Goal: Task Accomplishment & Management: Use online tool/utility

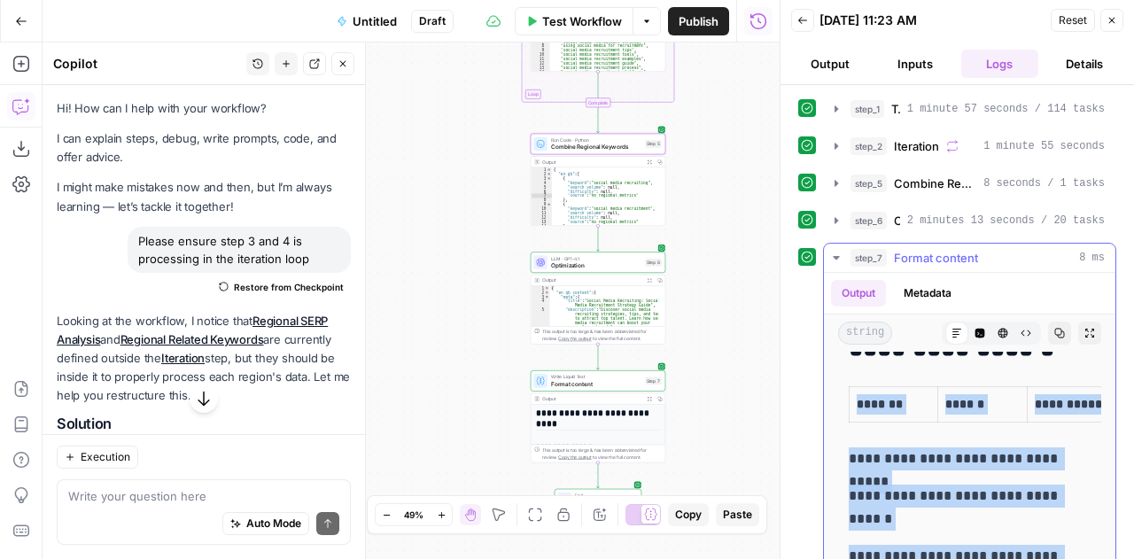
scroll to position [4086, 0]
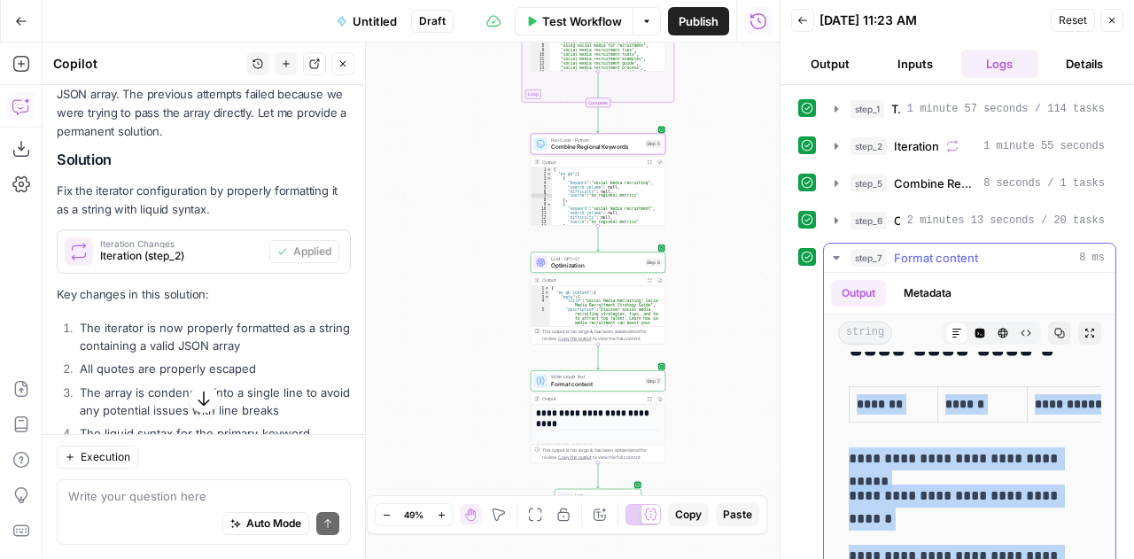
click at [837, 256] on icon "button" at bounding box center [835, 258] width 6 height 4
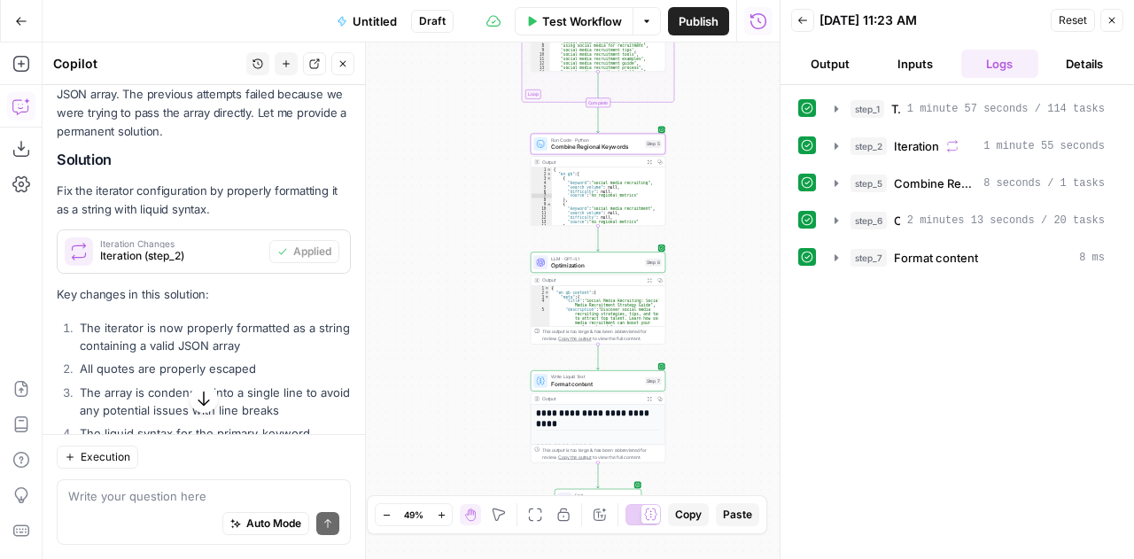
click at [1068, 19] on span "Reset" at bounding box center [1072, 20] width 28 height 16
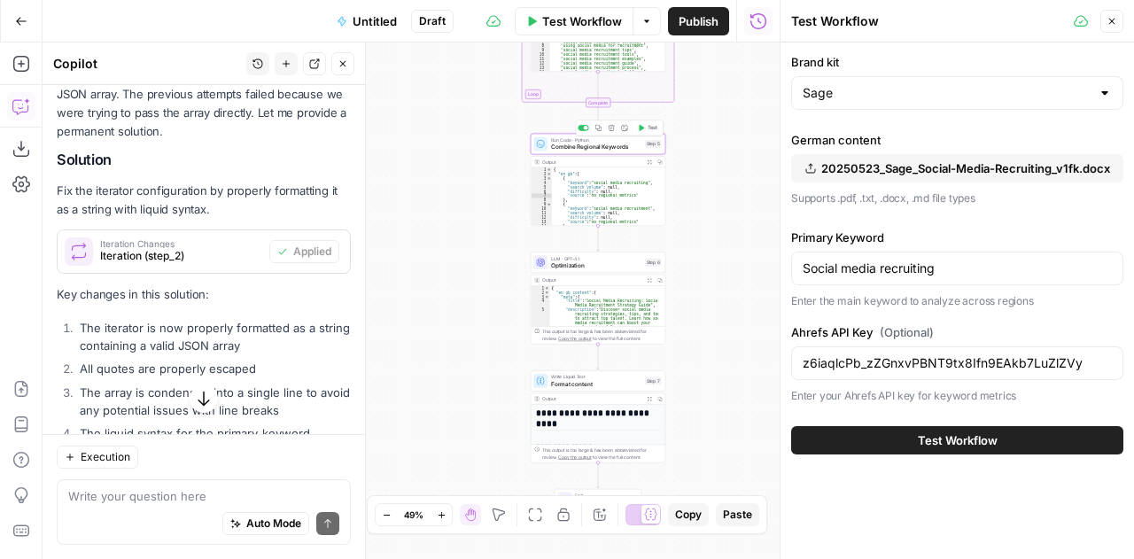
click at [570, 148] on span "Combine Regional Keywords" at bounding box center [596, 147] width 90 height 9
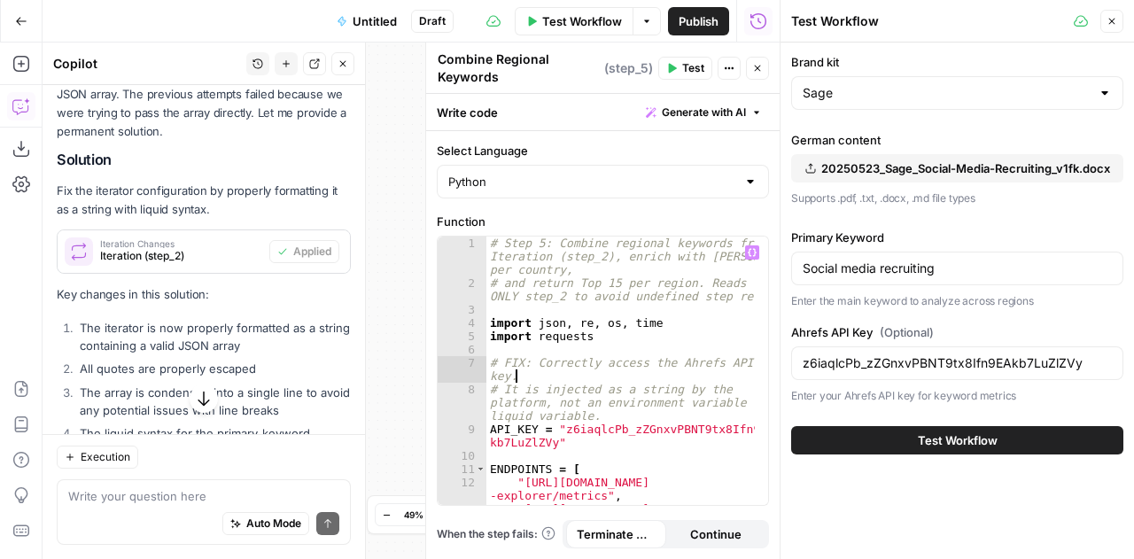
click at [596, 375] on div "# Step 5: Combine regional keywords from Iteration (step_2), enrich with Ahrefs…" at bounding box center [620, 404] width 269 height 337
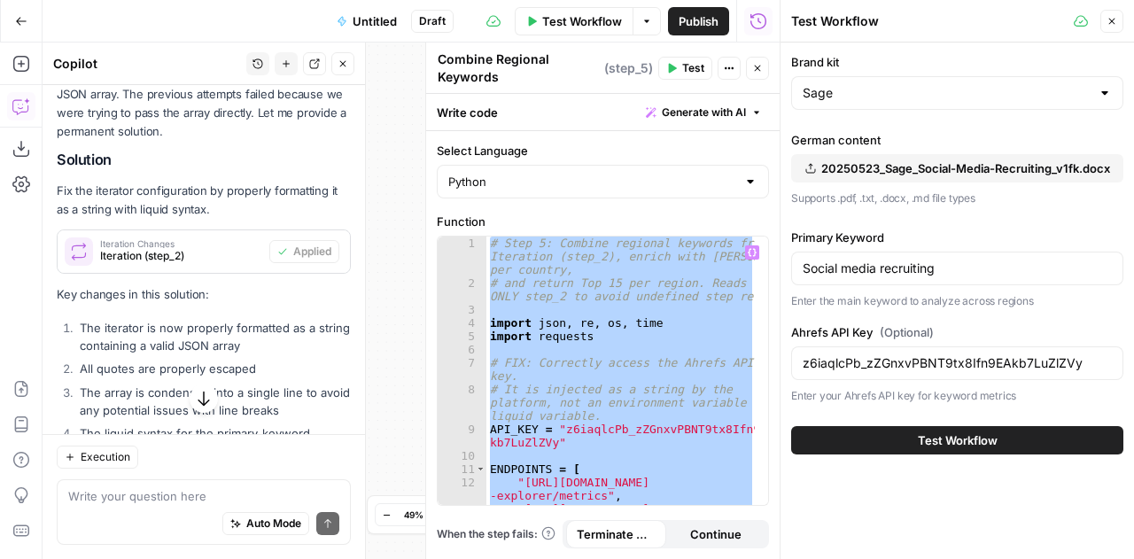
paste textarea
type textarea "**********"
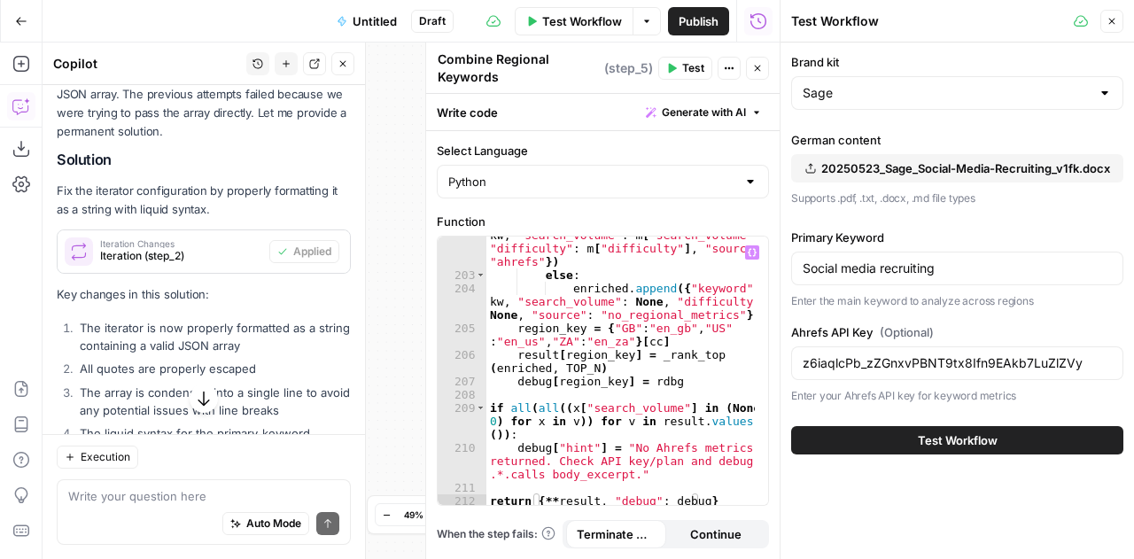
click at [756, 68] on icon "button" at bounding box center [758, 69] width 6 height 6
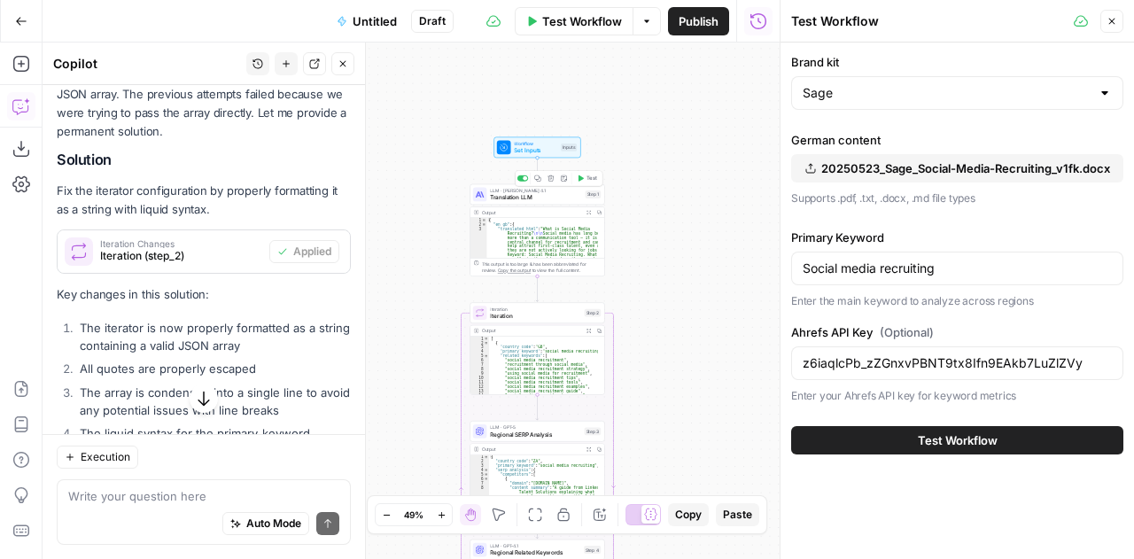
click at [490, 196] on span "Translation LLM" at bounding box center [535, 197] width 91 height 9
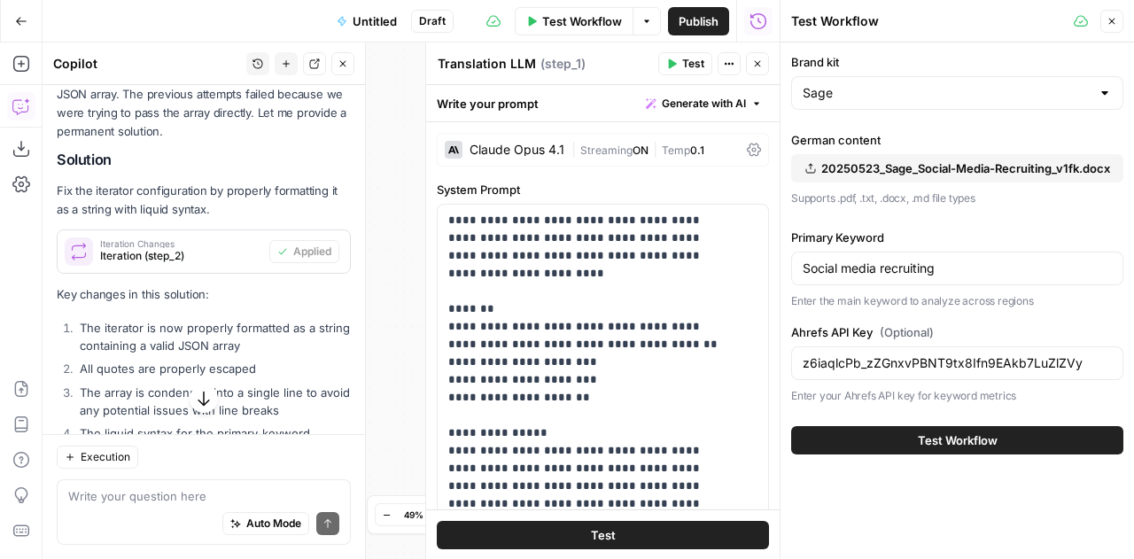
click at [985, 426] on button "Test Workflow" at bounding box center [957, 440] width 332 height 28
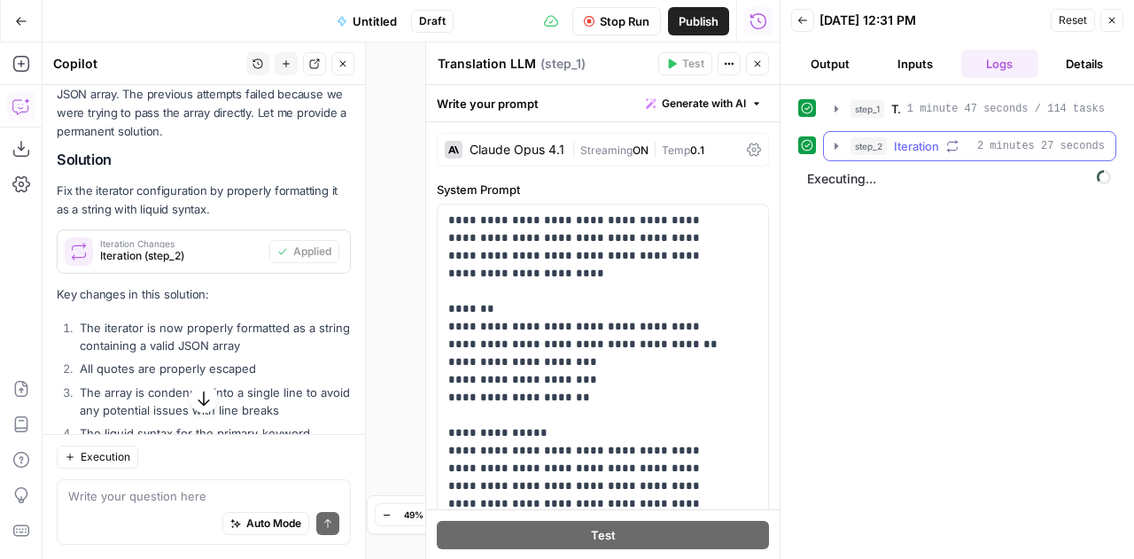
click at [835, 144] on icon "button" at bounding box center [836, 146] width 4 height 6
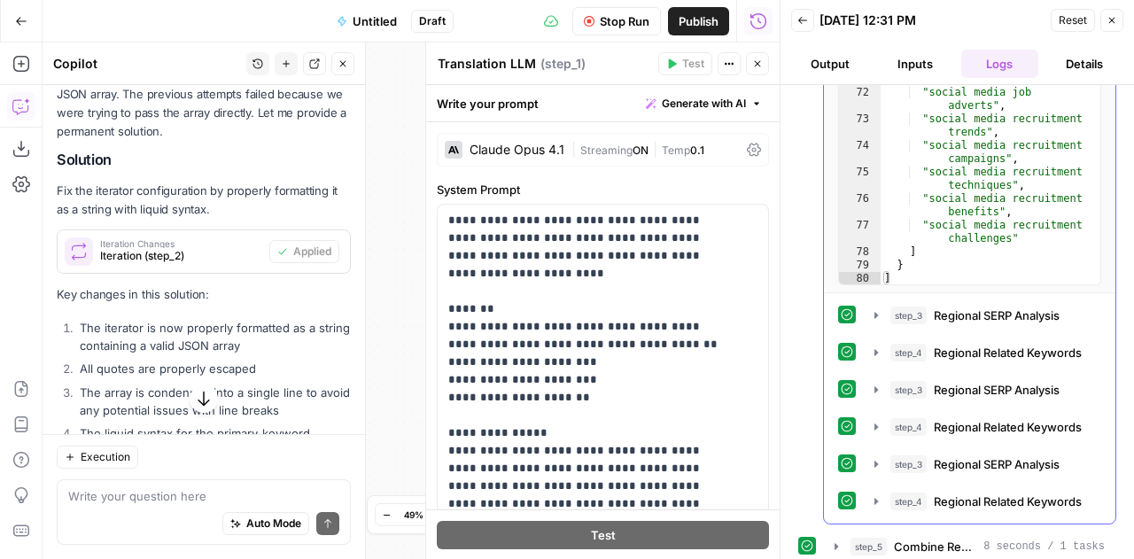
scroll to position [31, 0]
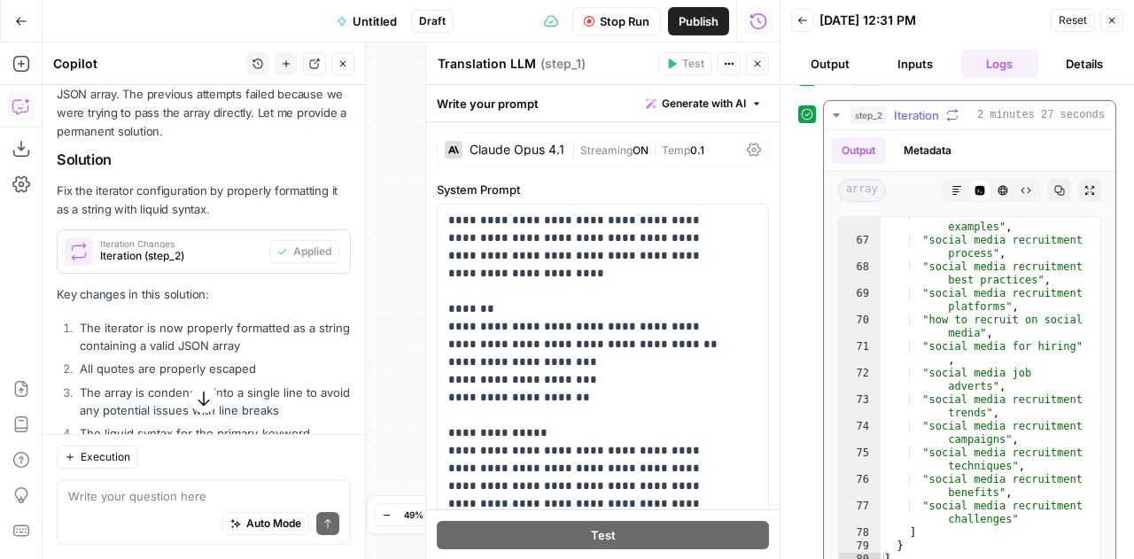
click at [836, 113] on icon "button" at bounding box center [835, 115] width 6 height 4
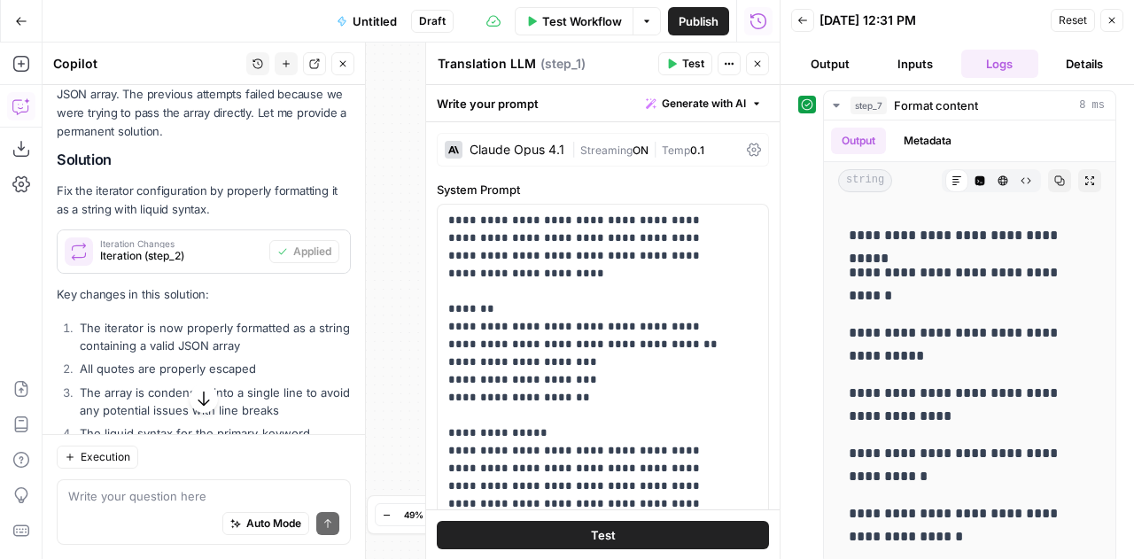
scroll to position [1109, 0]
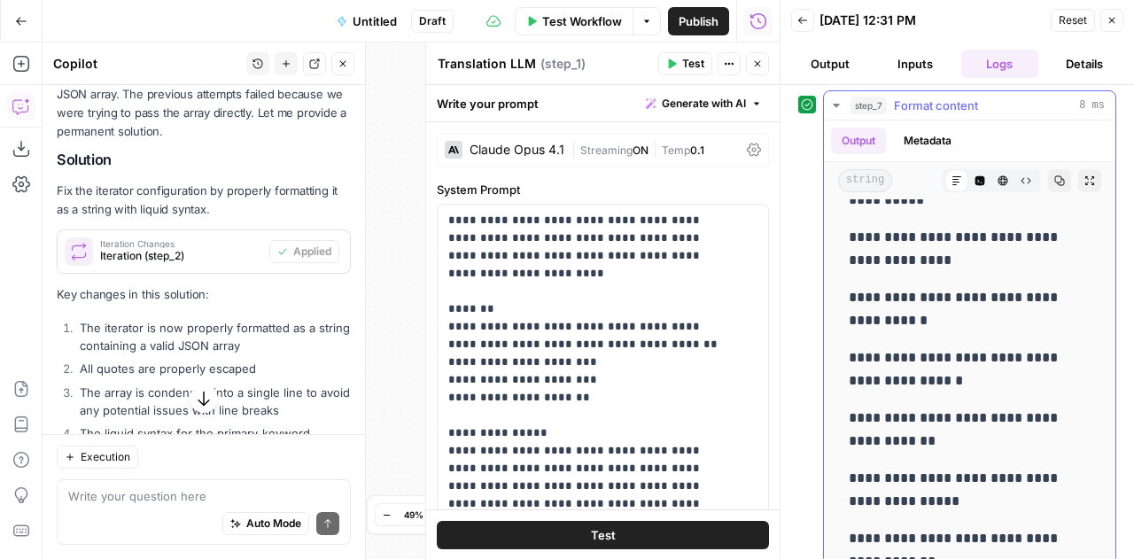
drag, startPoint x: 847, startPoint y: 505, endPoint x: 956, endPoint y: 555, distance: 120.1
copy div "**********"
click at [835, 104] on icon "button" at bounding box center [836, 105] width 14 height 14
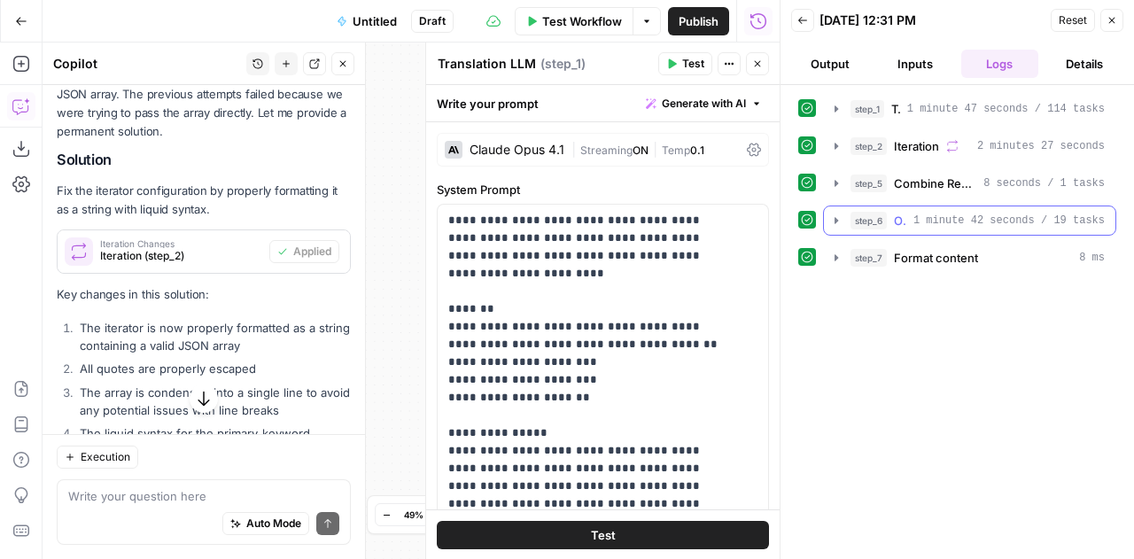
click at [831, 221] on icon "button" at bounding box center [836, 220] width 14 height 14
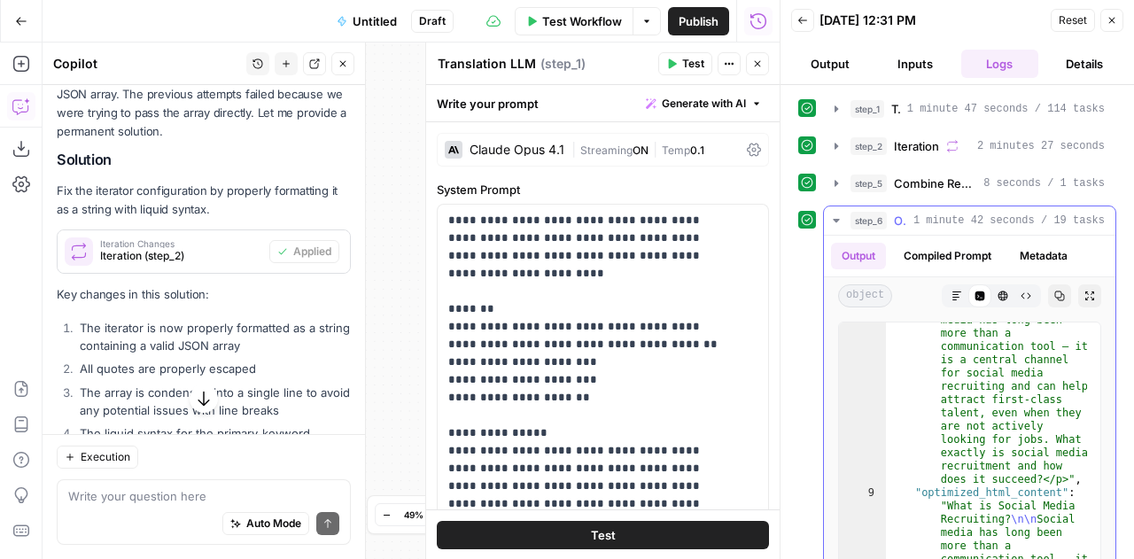
scroll to position [288, 0]
click at [836, 180] on icon "button" at bounding box center [836, 183] width 14 height 14
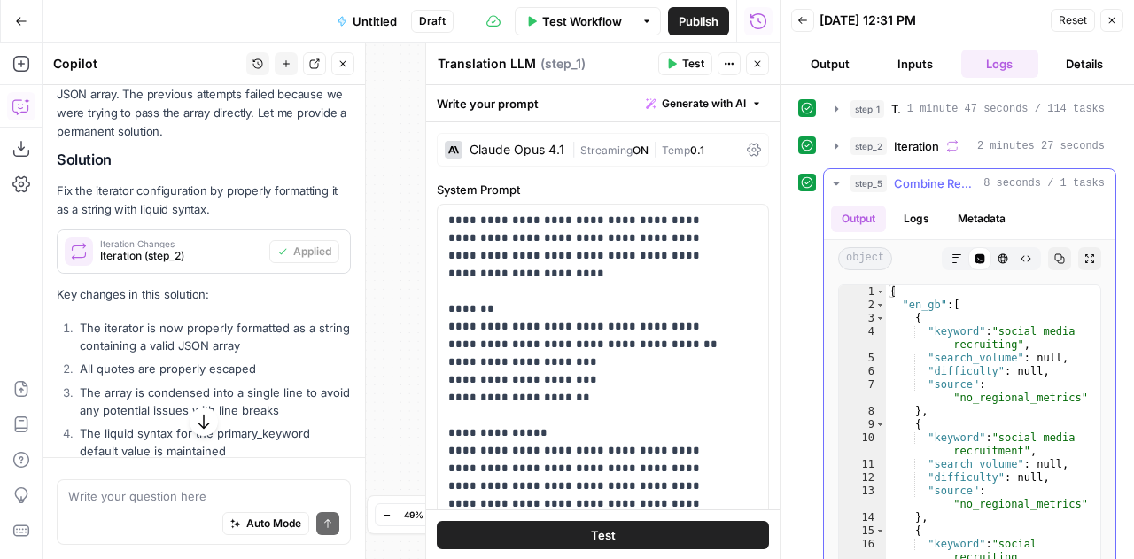
scroll to position [4086, 0]
click at [835, 182] on icon "button" at bounding box center [835, 184] width 6 height 4
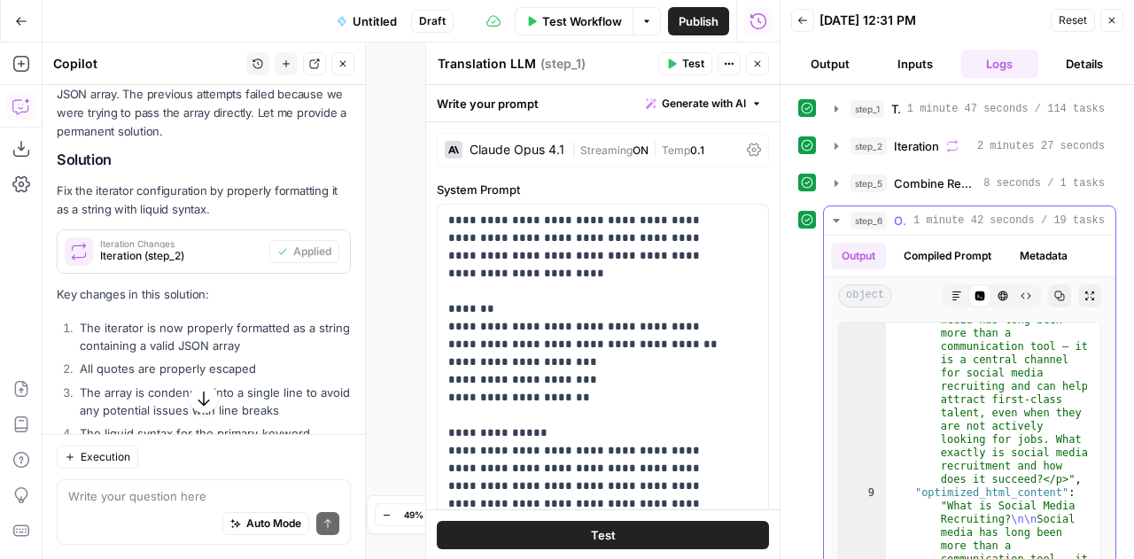
click at [836, 219] on icon "button" at bounding box center [835, 221] width 6 height 4
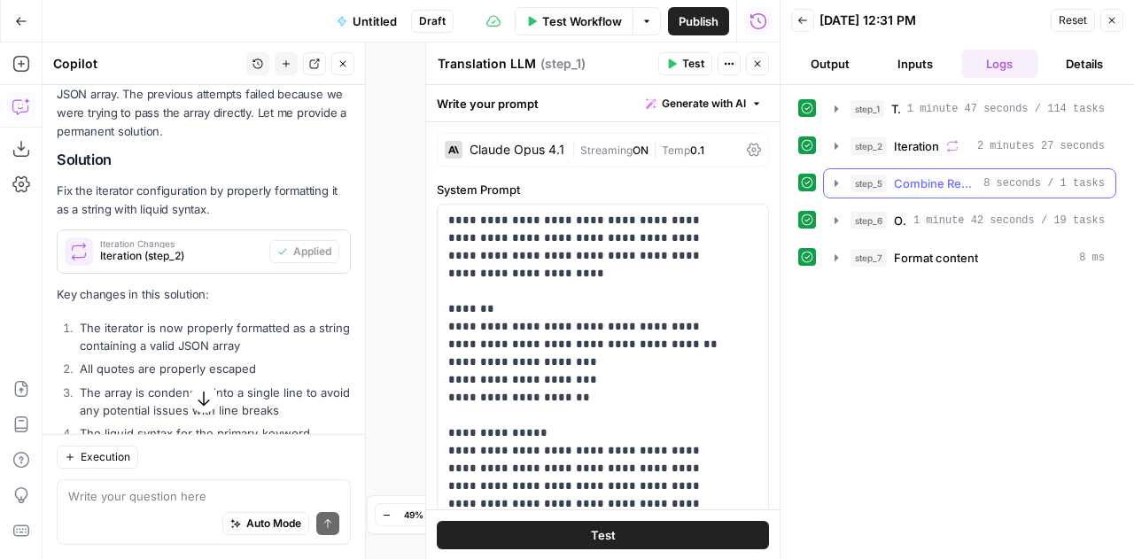
click at [834, 180] on icon "button" at bounding box center [836, 183] width 4 height 6
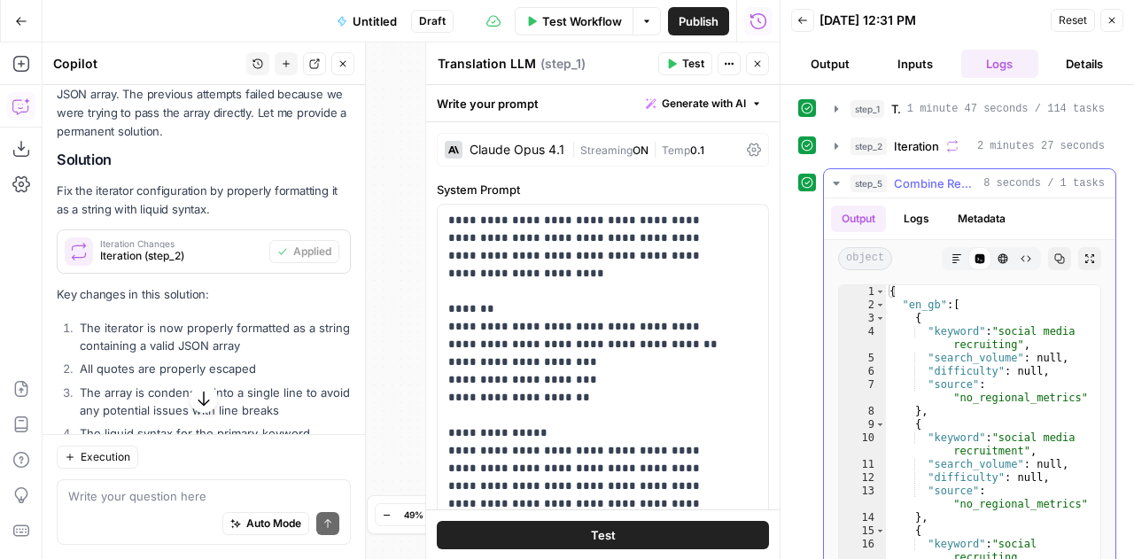
click at [834, 182] on icon "button" at bounding box center [835, 184] width 6 height 4
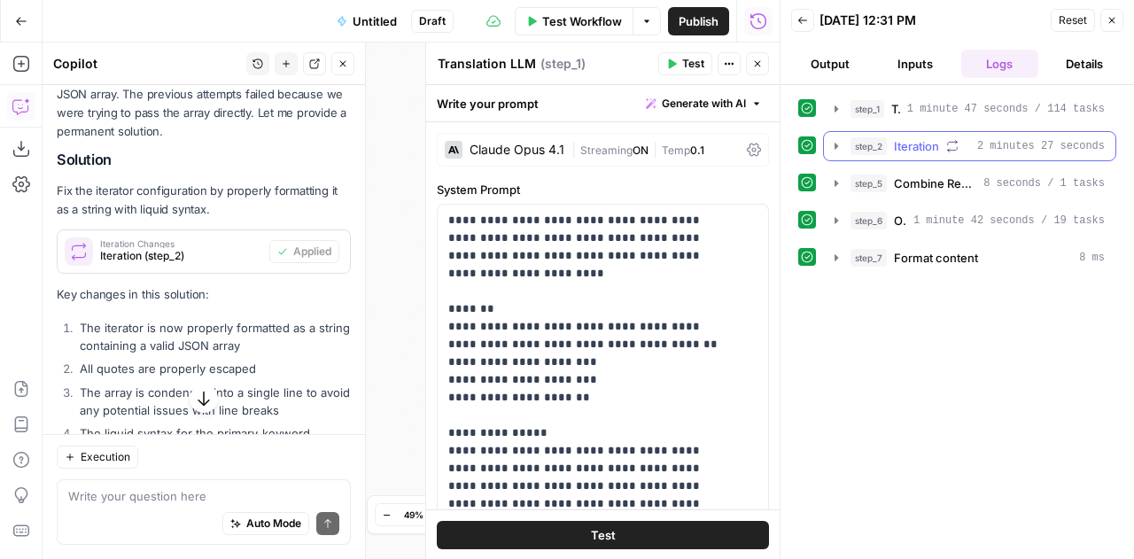
click at [836, 146] on icon "button" at bounding box center [836, 146] width 14 height 14
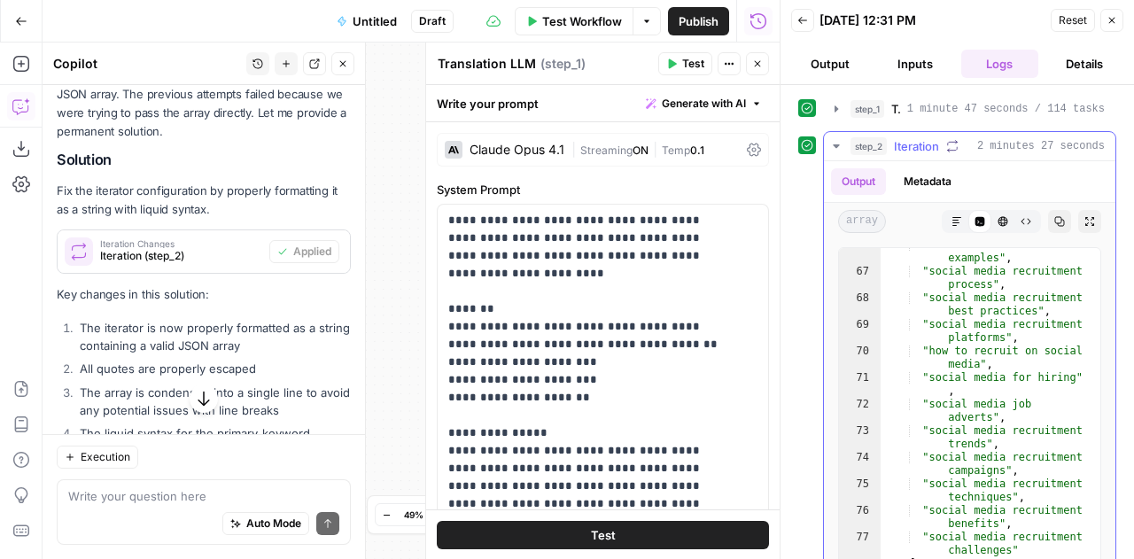
scroll to position [390, 0]
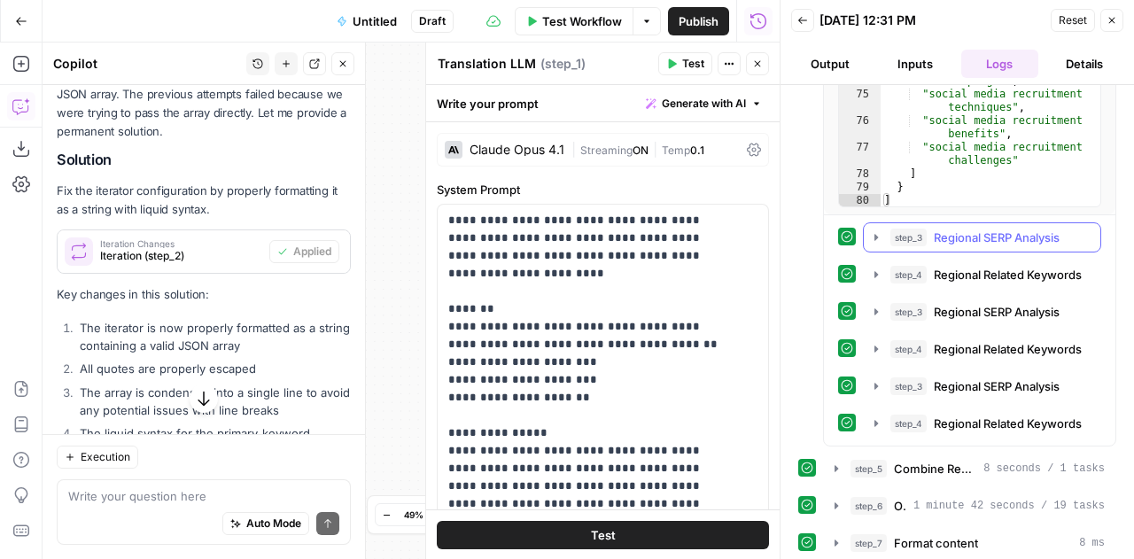
click at [870, 232] on icon "button" at bounding box center [876, 237] width 14 height 14
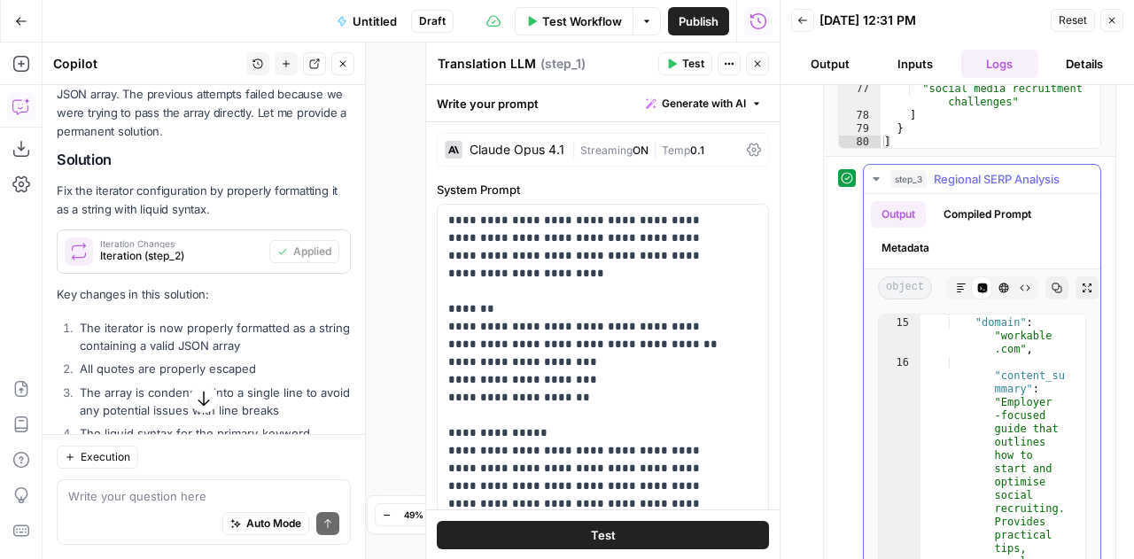
scroll to position [0, 0]
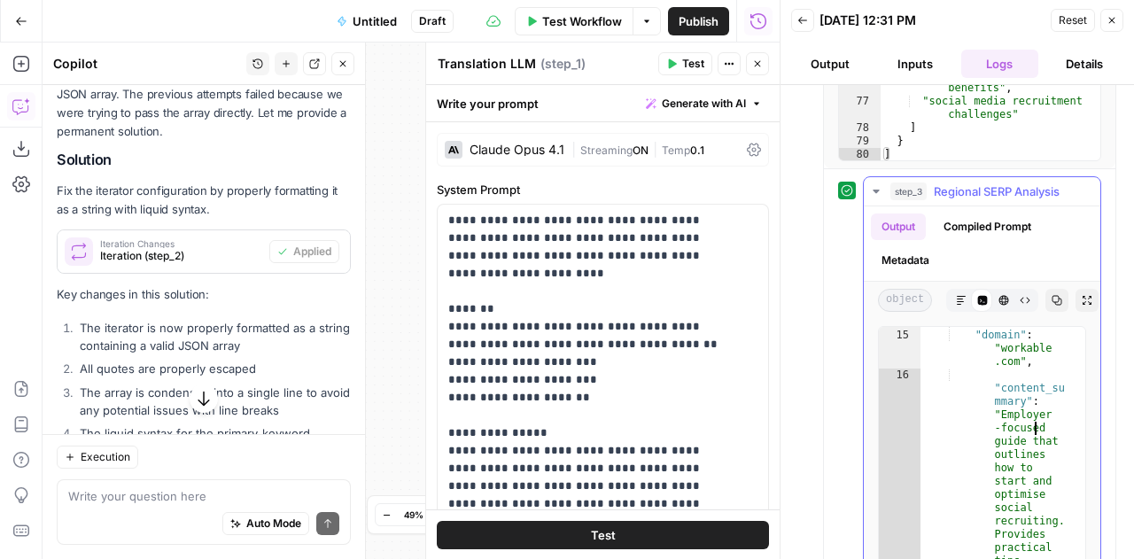
type textarea "* *"
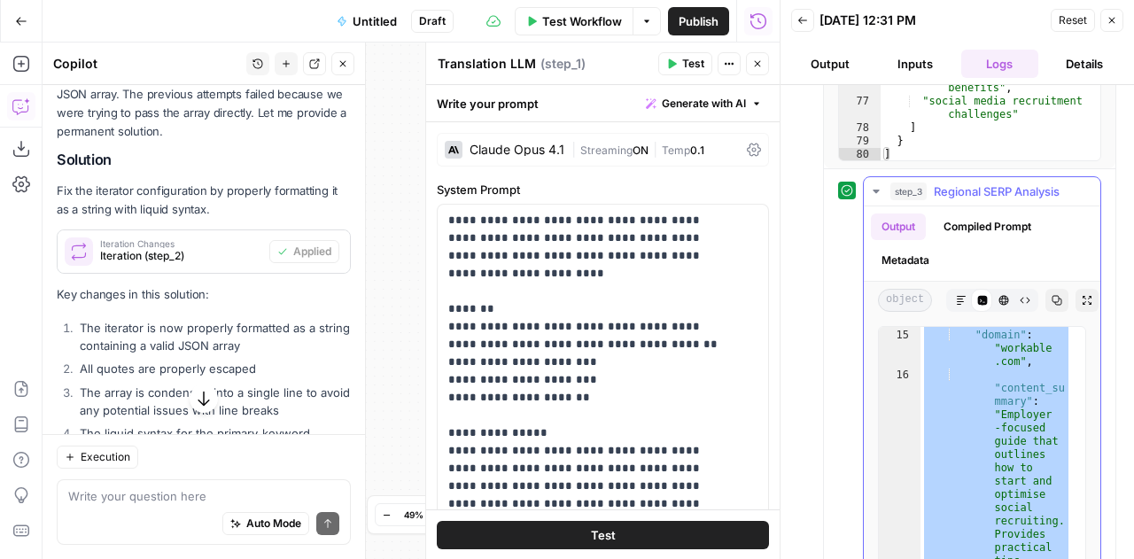
click at [873, 190] on icon "button" at bounding box center [875, 192] width 6 height 4
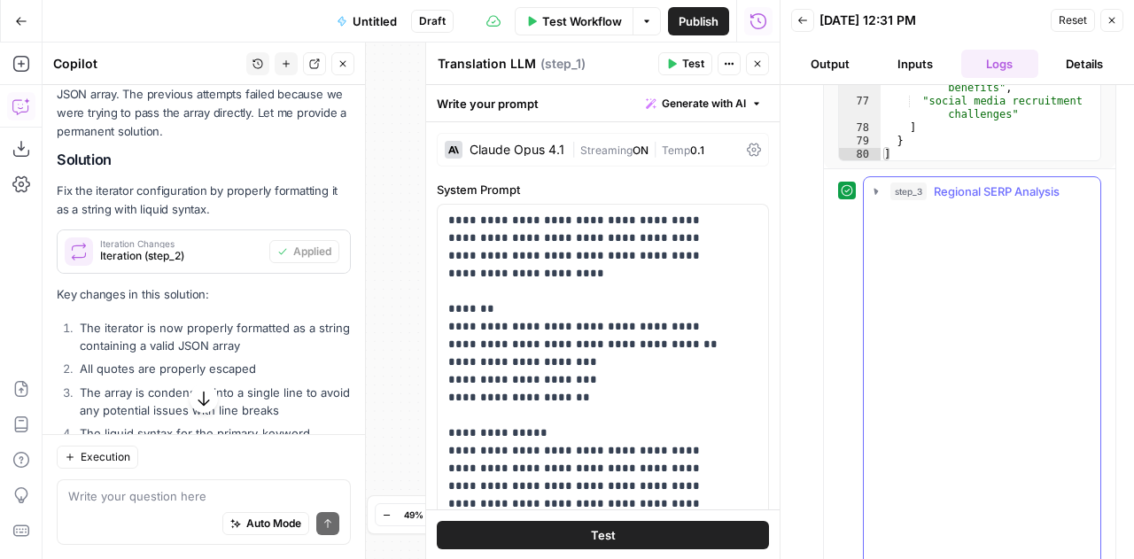
scroll to position [390, 0]
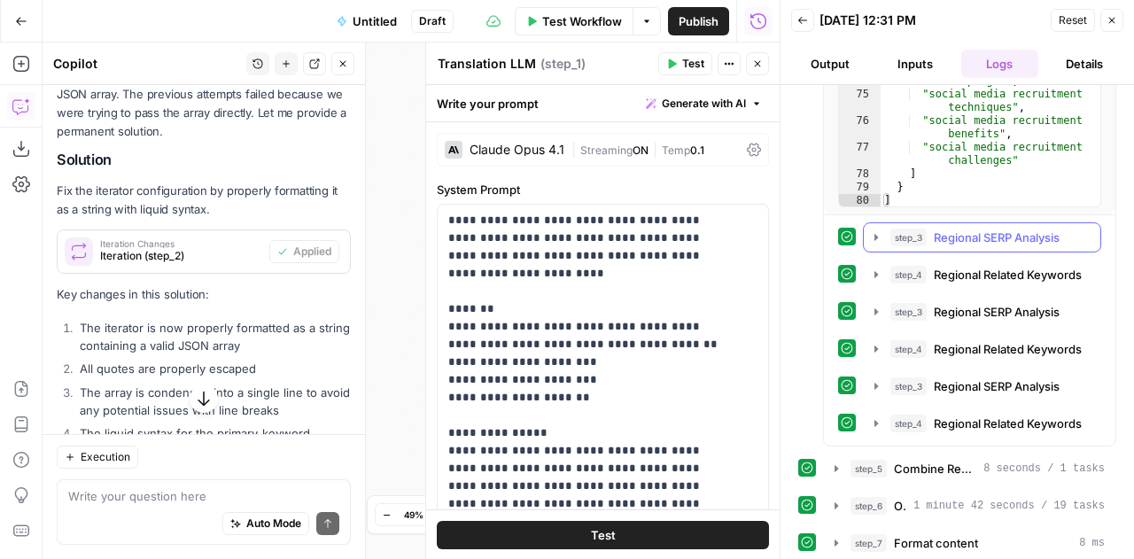
click at [973, 238] on span "Regional SERP Analysis" at bounding box center [996, 237] width 126 height 18
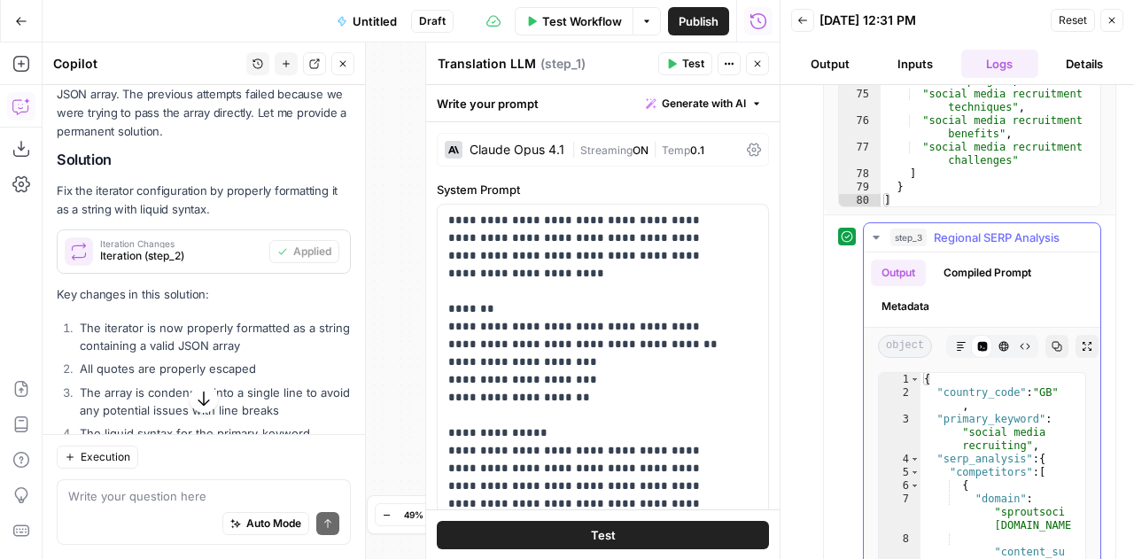
click at [973, 238] on span "Regional SERP Analysis" at bounding box center [996, 237] width 126 height 18
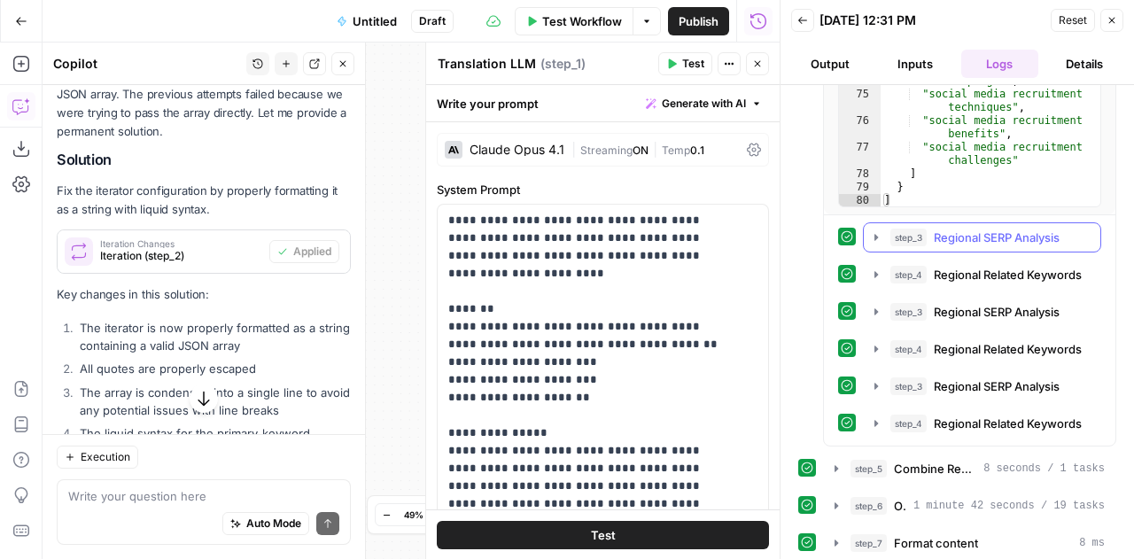
drag, startPoint x: 1066, startPoint y: 235, endPoint x: 954, endPoint y: 236, distance: 112.5
click at [954, 236] on div "step_3 Regional SERP Analysis 51 seconds / 11 tasks" at bounding box center [989, 237] width 199 height 18
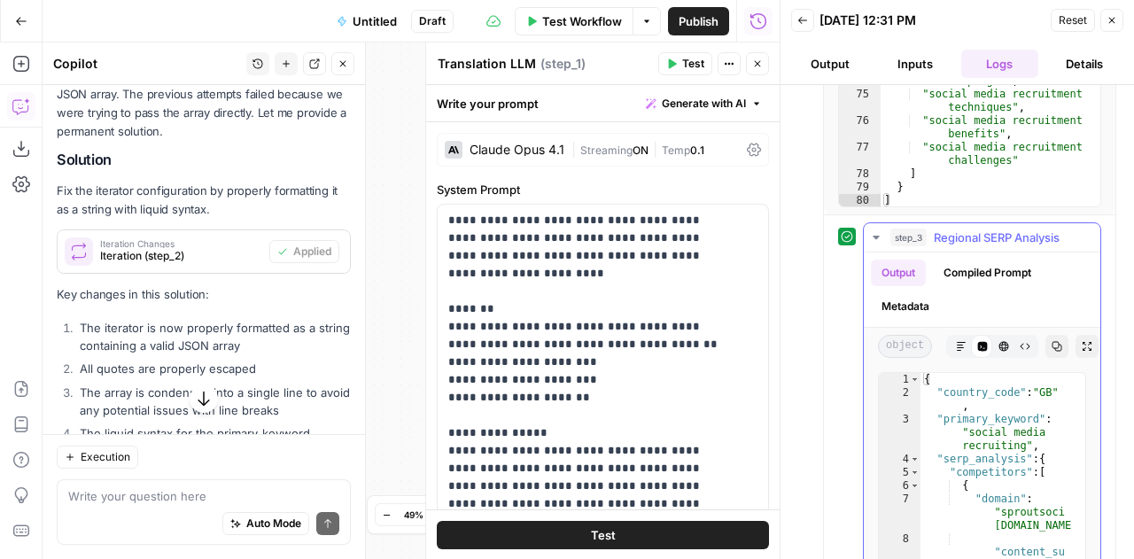
click at [875, 236] on icon "button" at bounding box center [875, 238] width 6 height 4
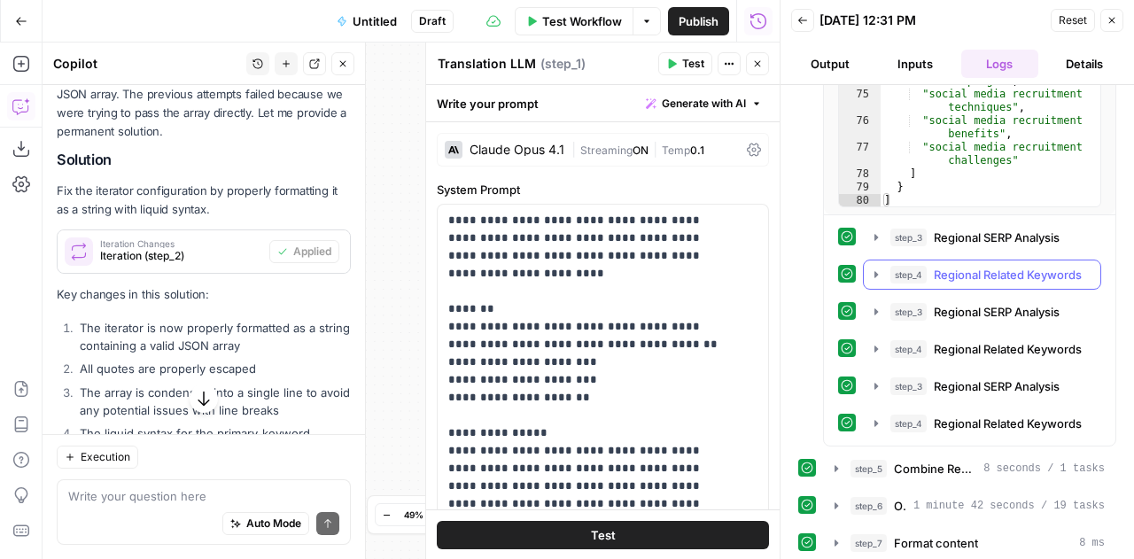
click at [874, 272] on icon "button" at bounding box center [876, 274] width 4 height 6
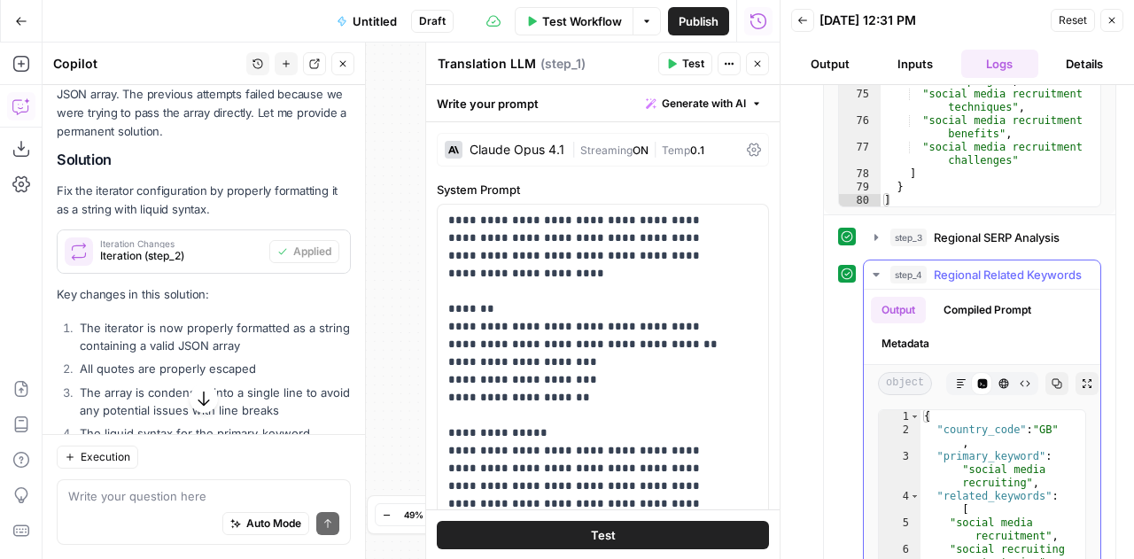
type textarea "* *"
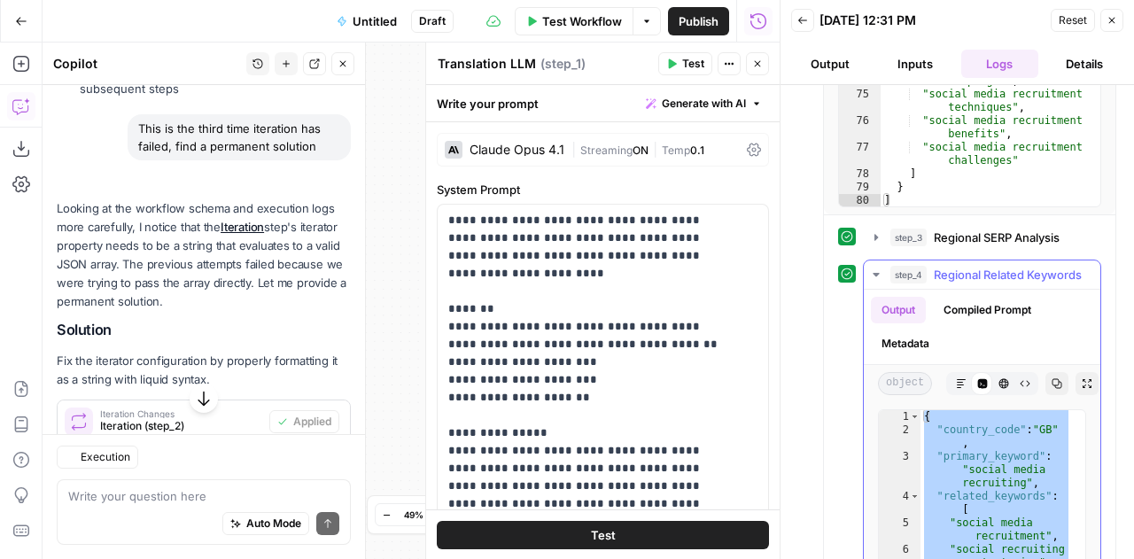
scroll to position [4086, 0]
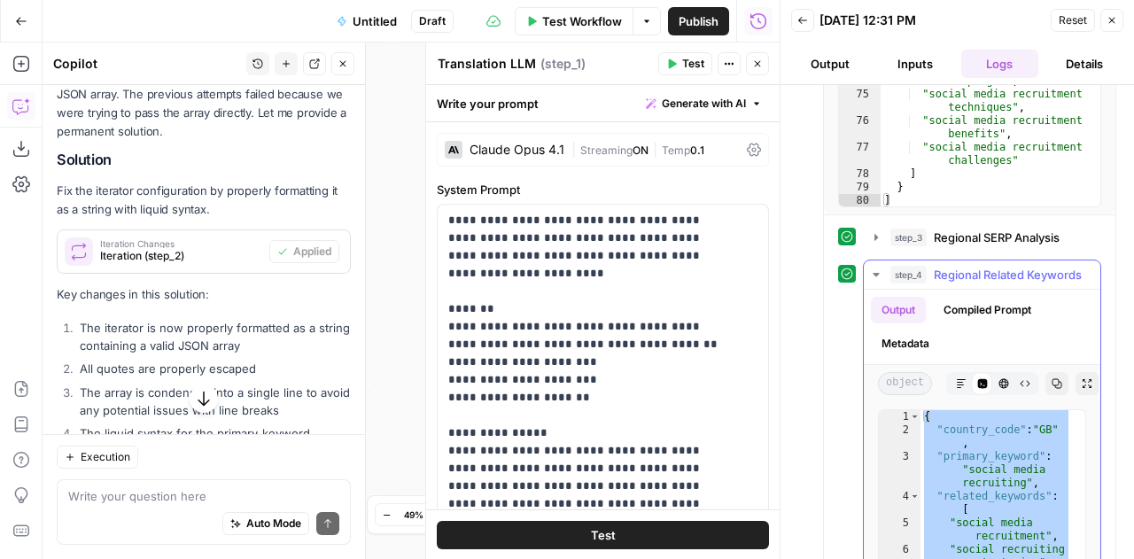
click at [877, 273] on icon "button" at bounding box center [875, 275] width 6 height 4
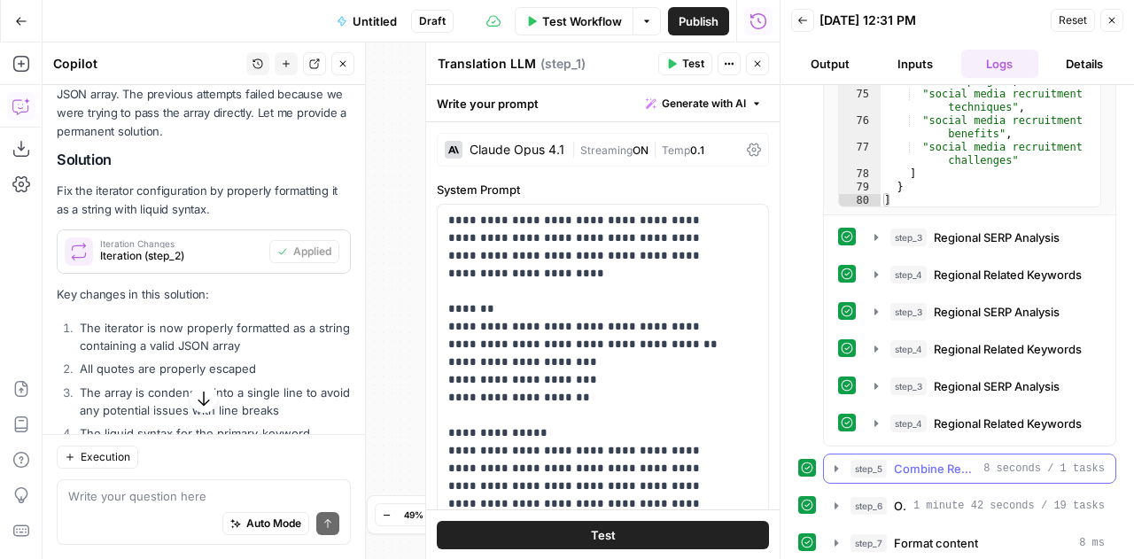
click at [834, 465] on icon "button" at bounding box center [836, 468] width 4 height 6
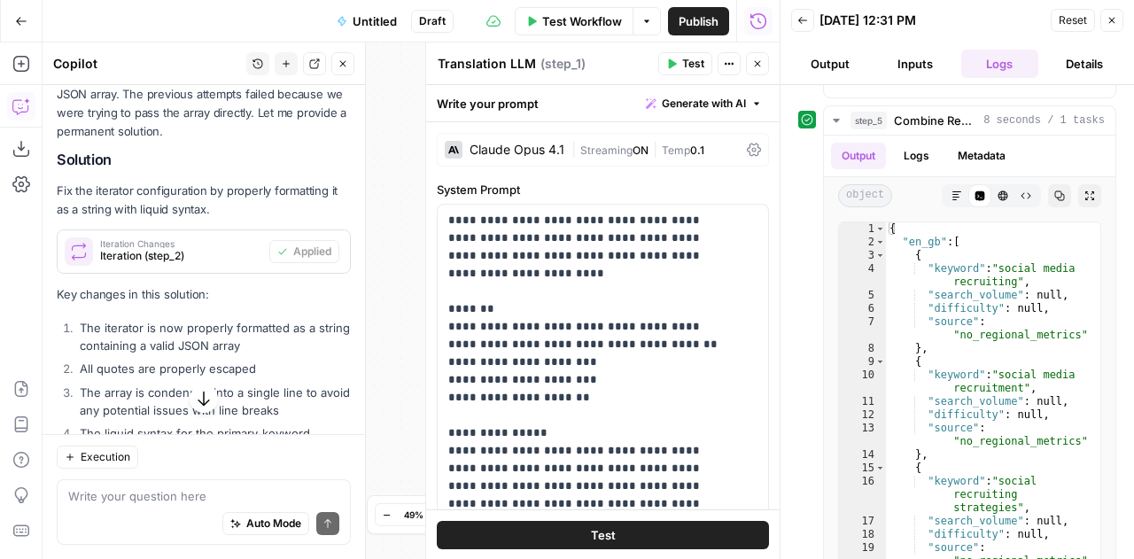
scroll to position [739, 0]
click at [988, 310] on div "{ "en_gb" : [ { "keyword" : "social media recruiting" , "search_volume" : null …" at bounding box center [986, 408] width 201 height 375
type textarea "* *"
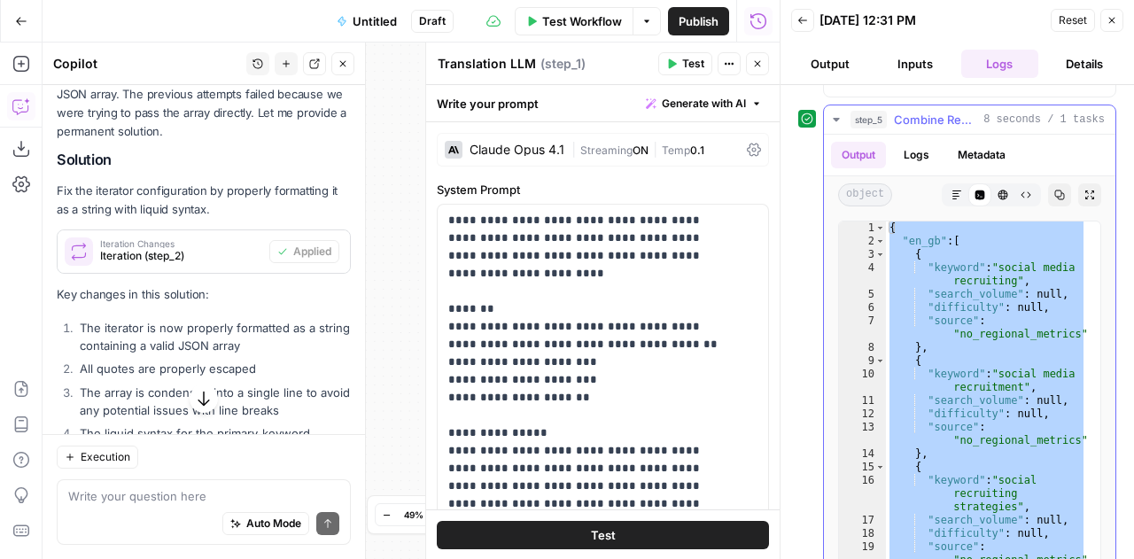
click at [840, 112] on icon "button" at bounding box center [836, 119] width 14 height 14
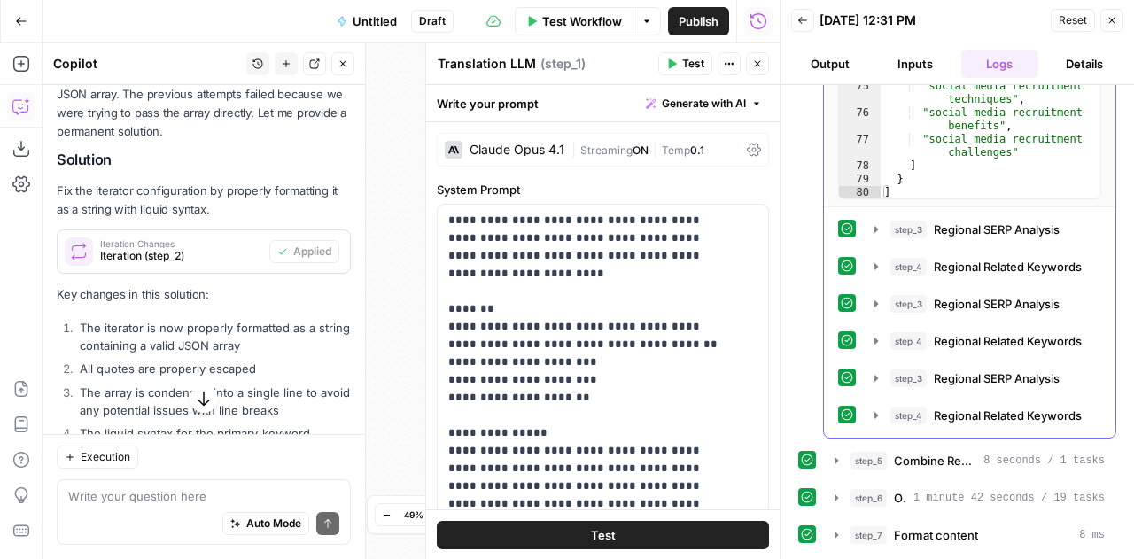
scroll to position [390, 0]
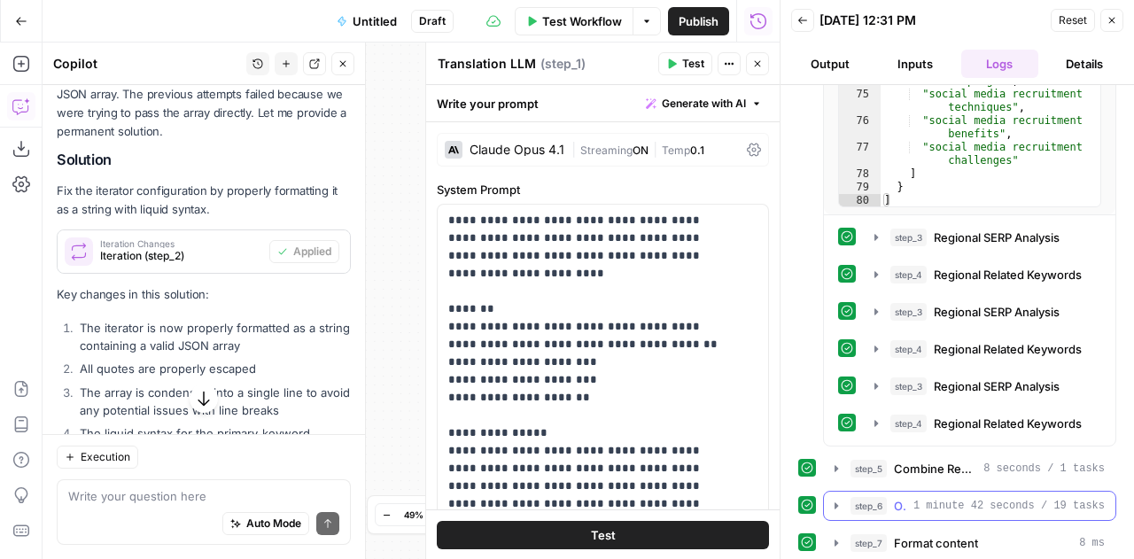
click at [838, 499] on icon "button" at bounding box center [836, 506] width 14 height 14
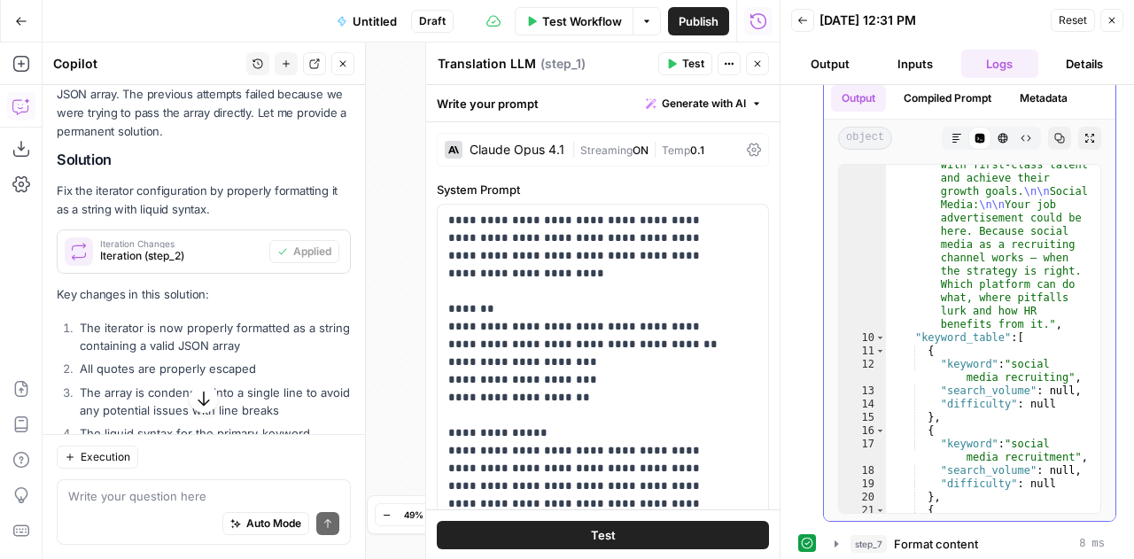
scroll to position [4389, 0]
type textarea "* *"
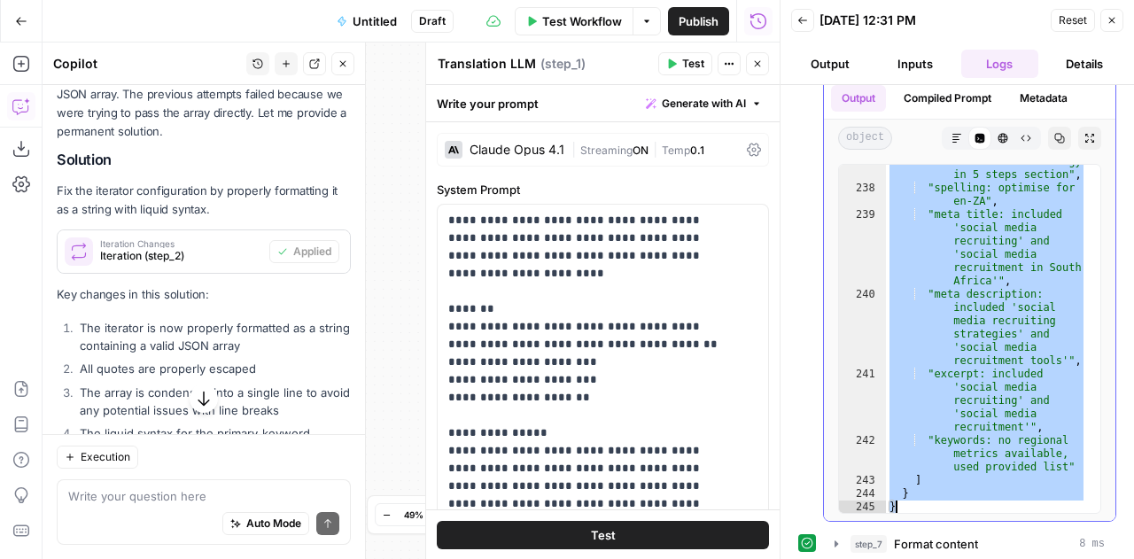
scroll to position [0, 0]
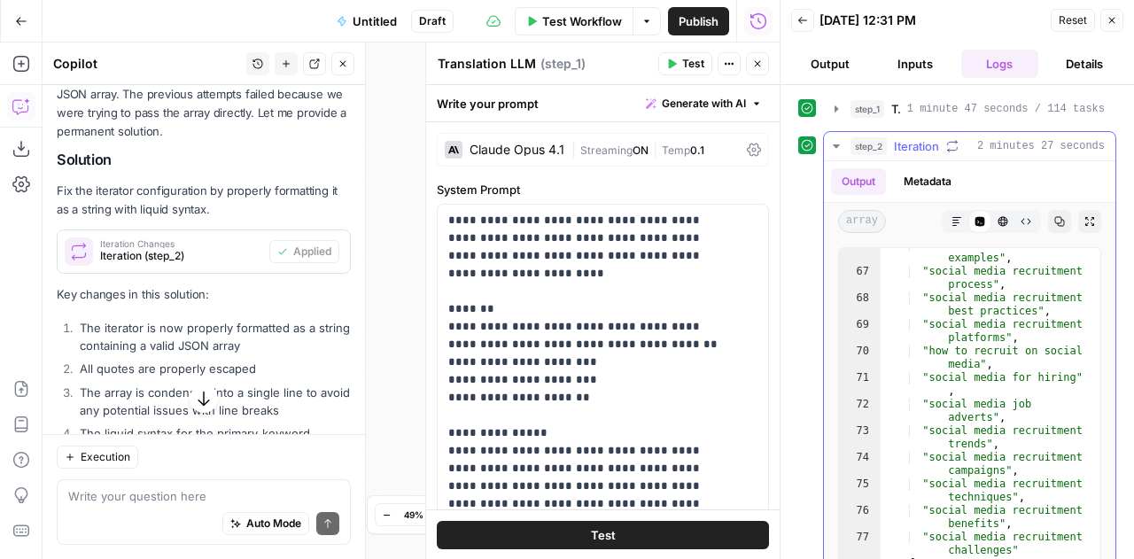
click at [836, 142] on icon "button" at bounding box center [836, 146] width 14 height 14
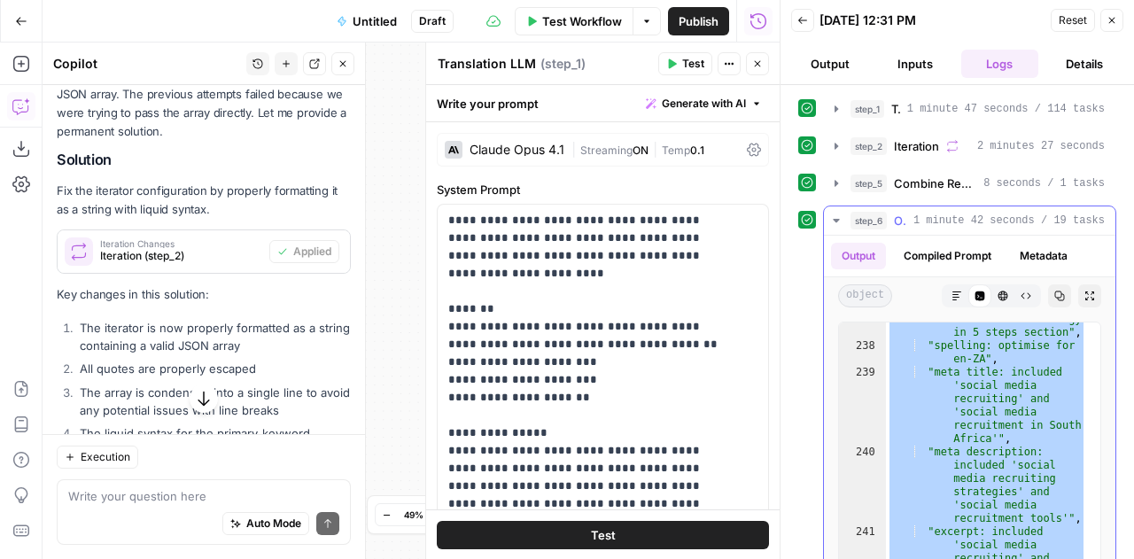
scroll to position [64, 0]
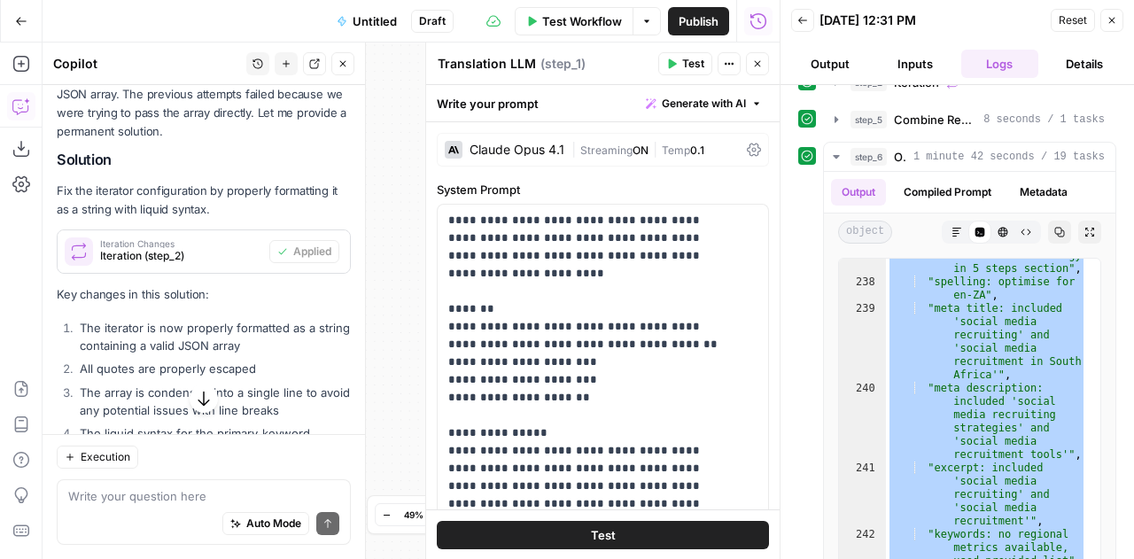
click at [756, 66] on icon "button" at bounding box center [757, 63] width 11 height 11
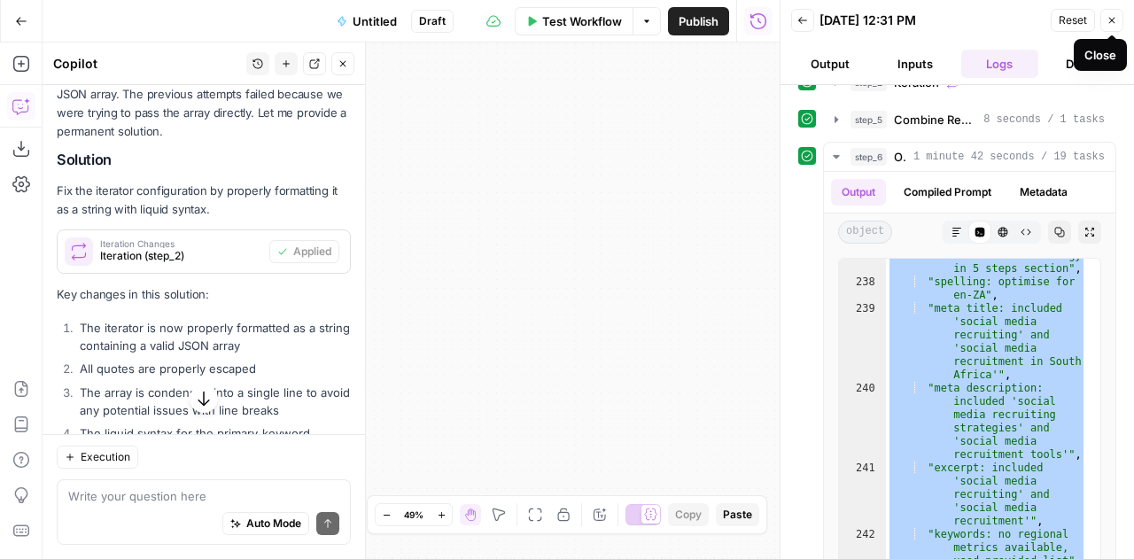
click at [1114, 21] on icon "button" at bounding box center [1111, 20] width 11 height 11
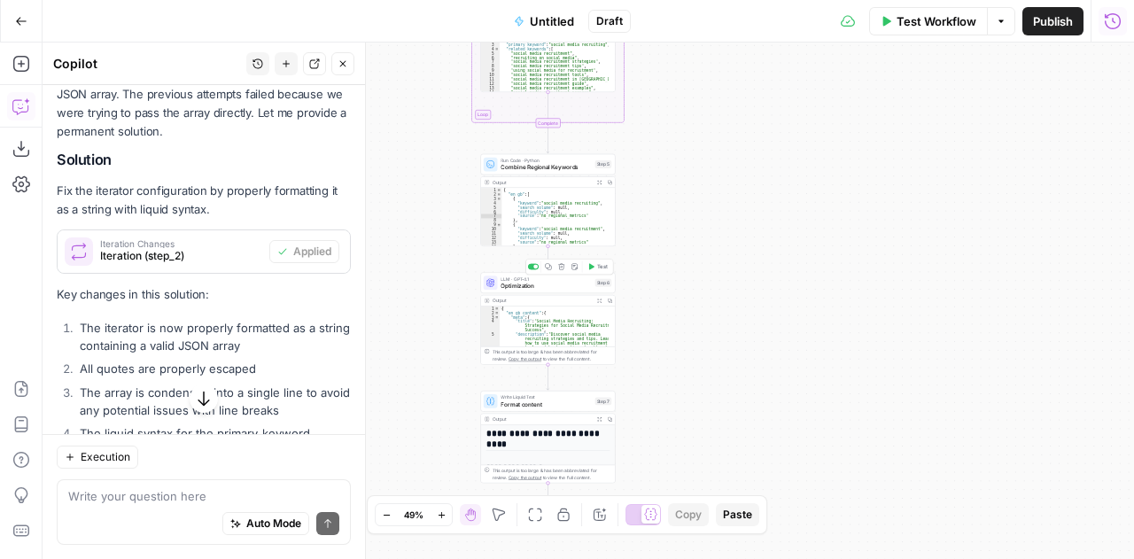
click at [515, 286] on span "Optimization" at bounding box center [545, 286] width 90 height 9
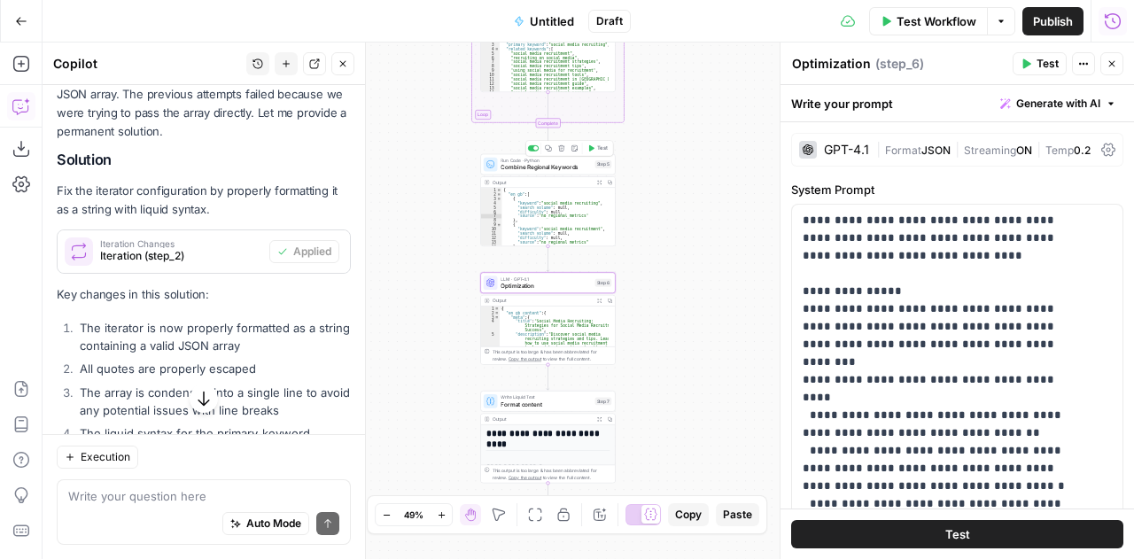
click at [513, 167] on span "Combine Regional Keywords" at bounding box center [545, 167] width 90 height 9
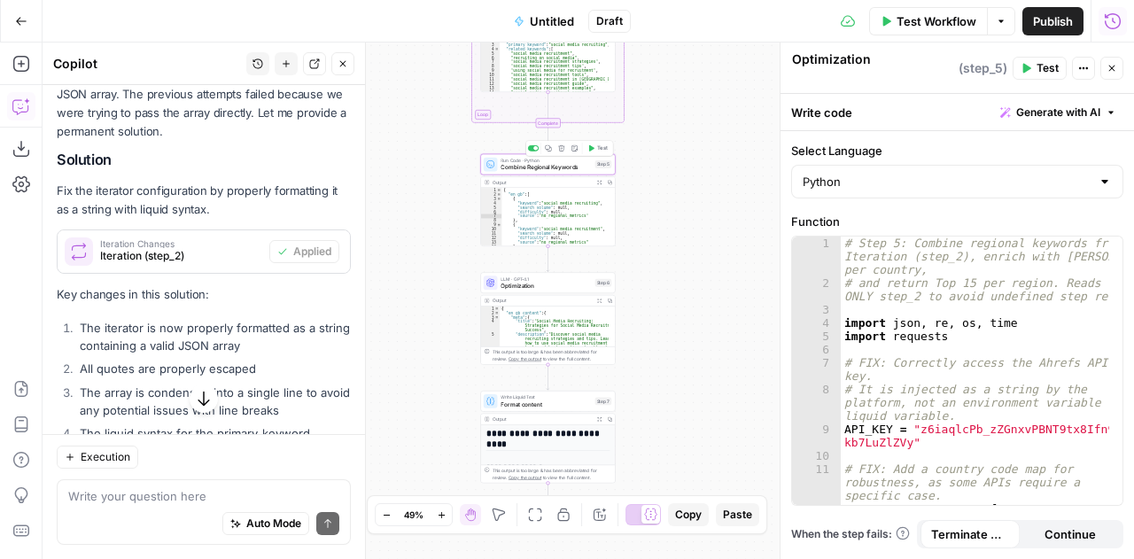
type textarea "Combine Regional Keywords"
click at [1031, 313] on div "# Step 5: Combine regional keywords from Iteration (step_2), enrich with Ahrefs…" at bounding box center [974, 398] width 269 height 324
type textarea "**********"
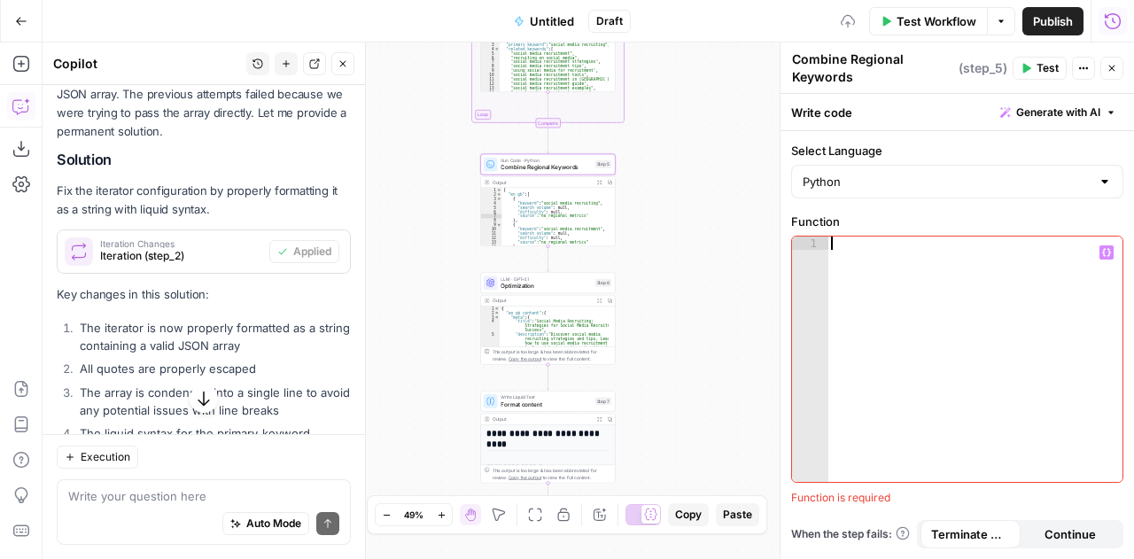
paste textarea "**********"
type textarea "**********"
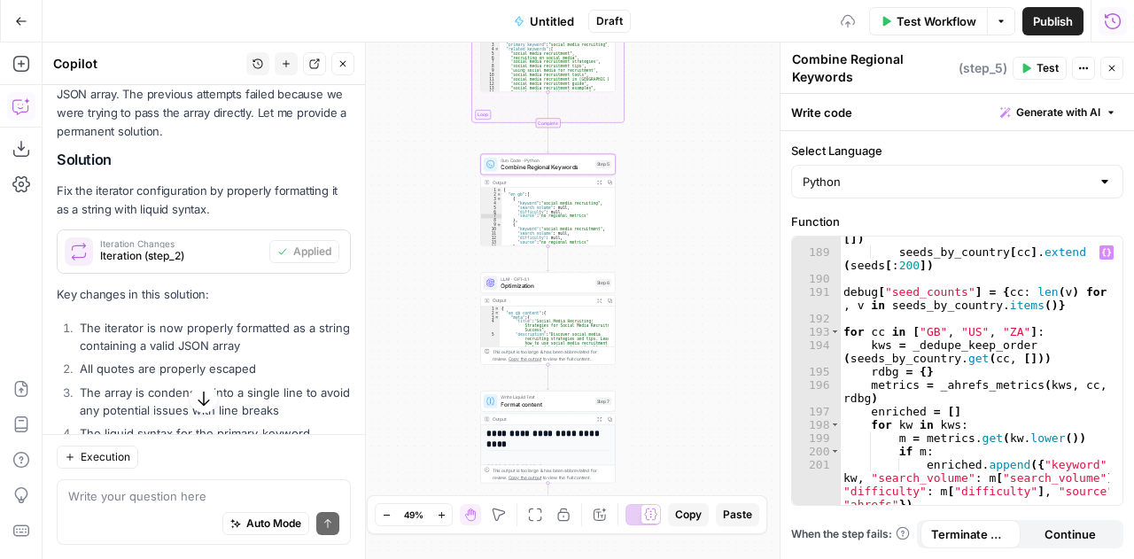
scroll to position [3671, 0]
click at [1114, 72] on icon "button" at bounding box center [1111, 68] width 11 height 11
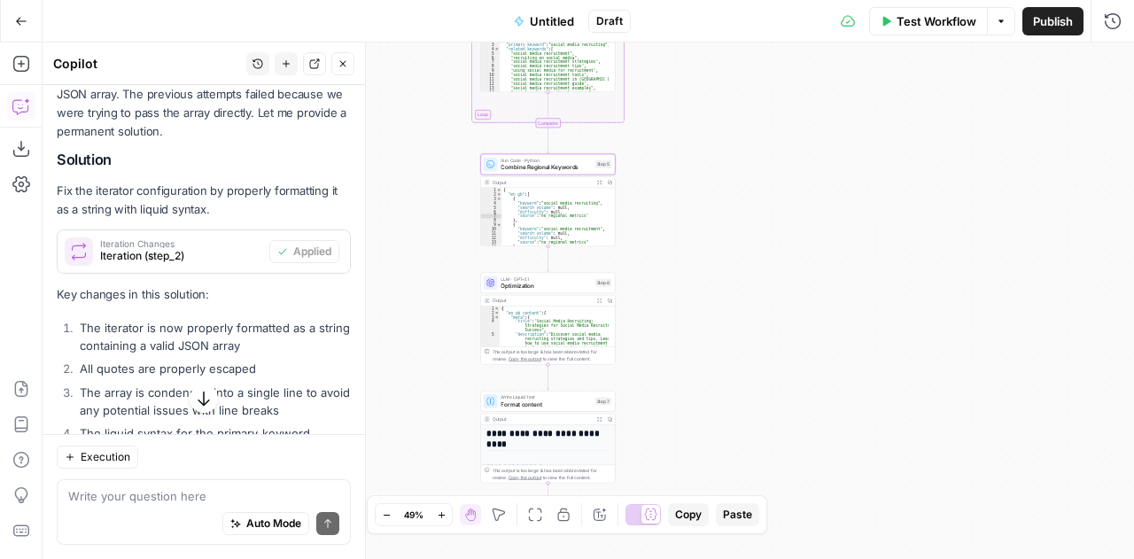
click at [544, 15] on span "Untitled" at bounding box center [552, 21] width 44 height 18
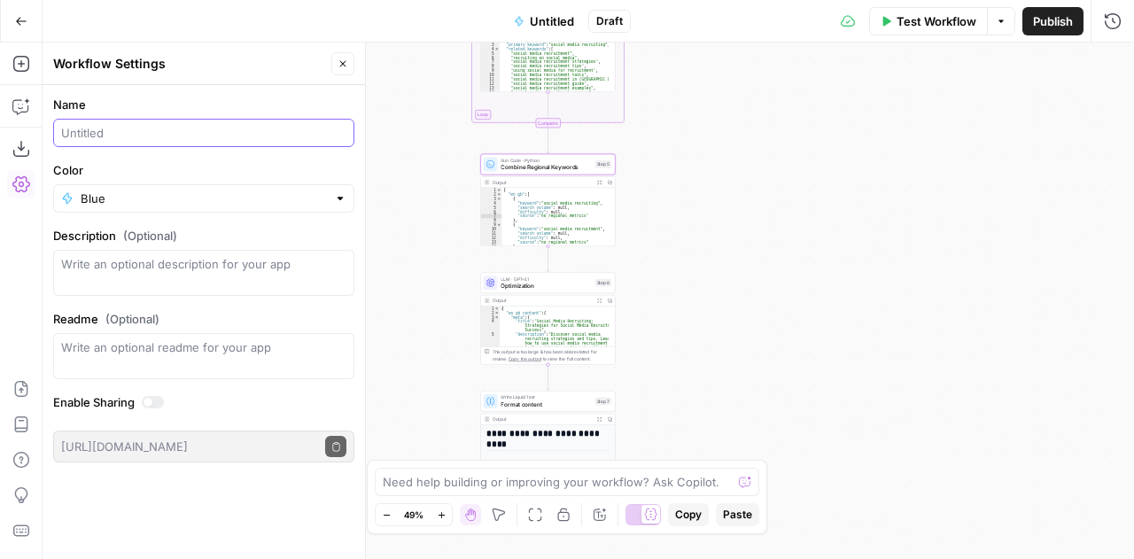
click at [140, 129] on input "Name" at bounding box center [203, 133] width 285 height 18
click at [150, 135] on input "Multi-language localisations" at bounding box center [203, 133] width 285 height 18
click at [147, 135] on input "Multi-language localisations" at bounding box center [203, 133] width 285 height 18
click at [243, 131] on input "Multi-language-localisations" at bounding box center [203, 133] width 285 height 18
type input "Multi-language-localisations_test"
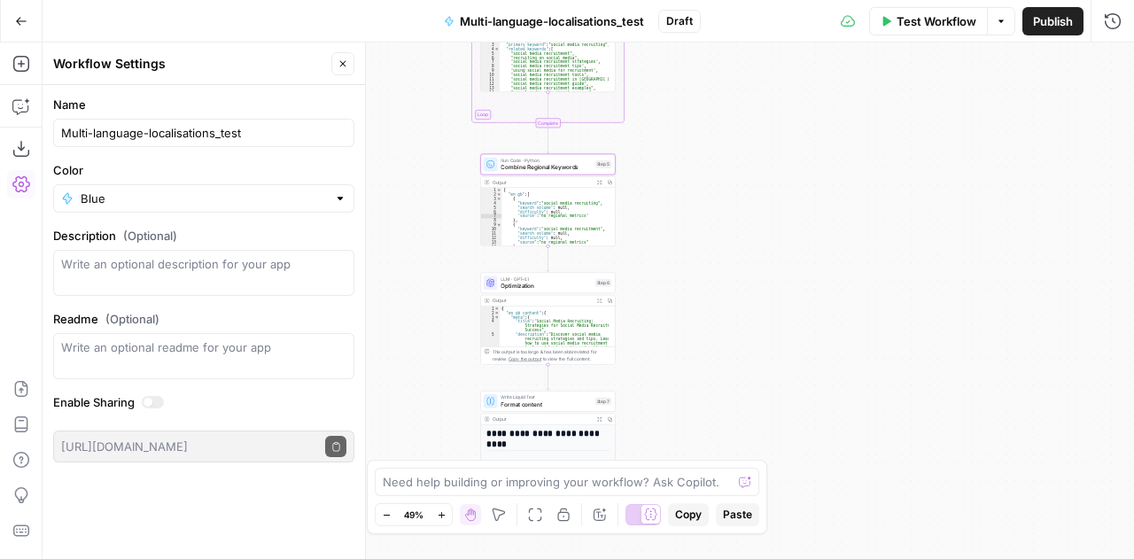
click at [854, 222] on div "Workflow Set Inputs Inputs LLM · [PERSON_NAME] Opus 4.1 Translation LLM Step 1 …" at bounding box center [588, 301] width 1091 height 516
click at [997, 26] on icon "button" at bounding box center [1000, 21] width 11 height 11
click at [937, 65] on span "Run Test" at bounding box center [951, 62] width 78 height 18
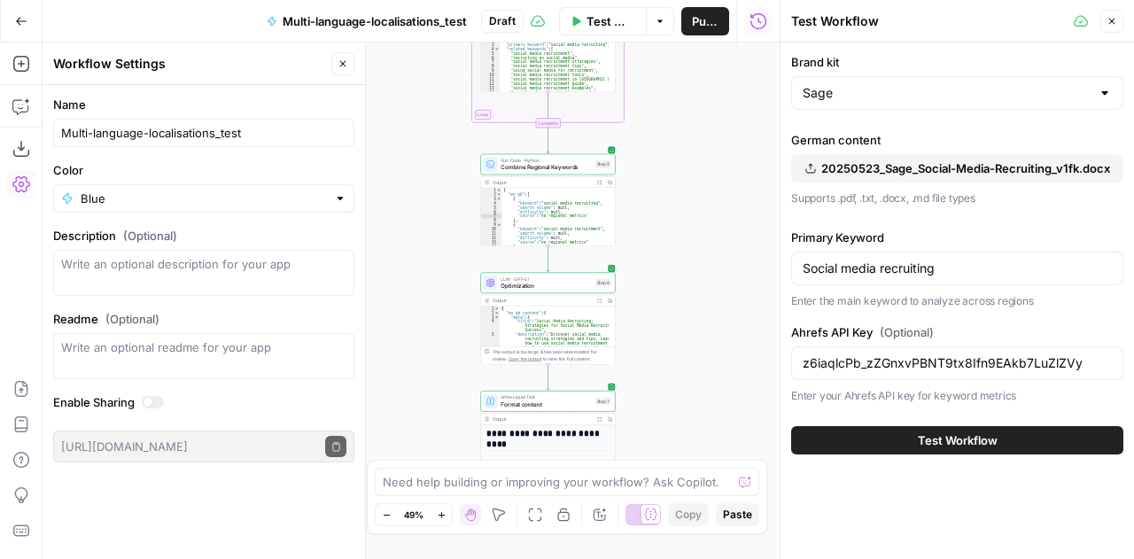
click at [944, 437] on span "Test Workflow" at bounding box center [957, 440] width 80 height 18
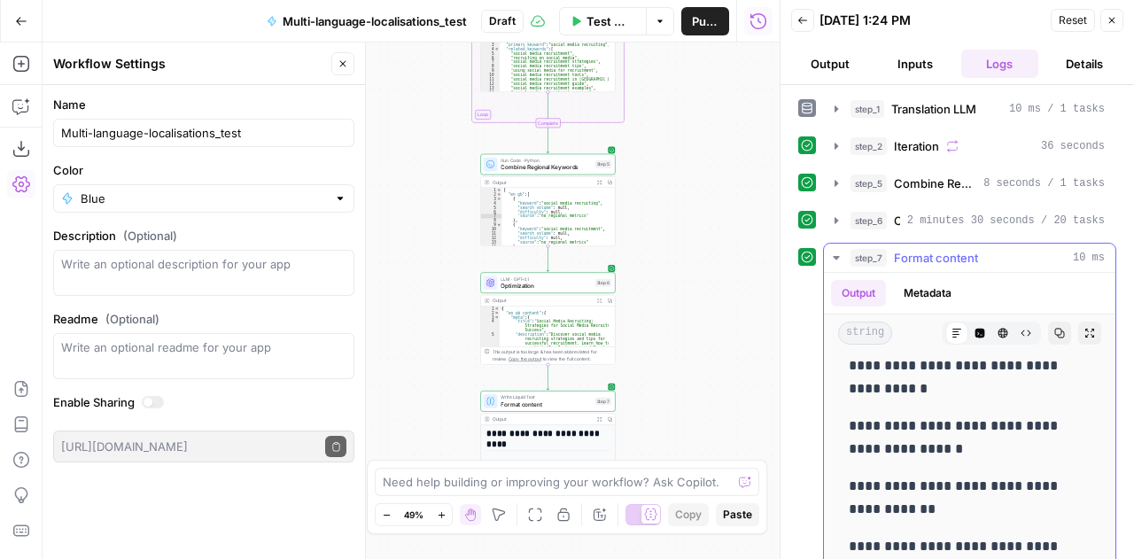
scroll to position [1215, 0]
click at [832, 254] on icon "button" at bounding box center [836, 258] width 14 height 14
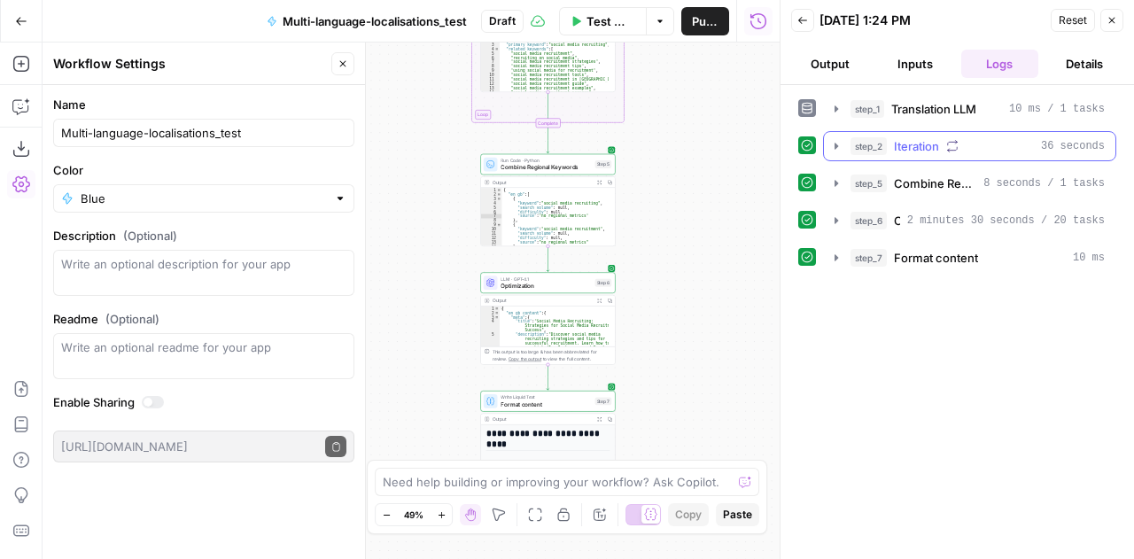
click at [834, 149] on icon "button" at bounding box center [836, 146] width 14 height 14
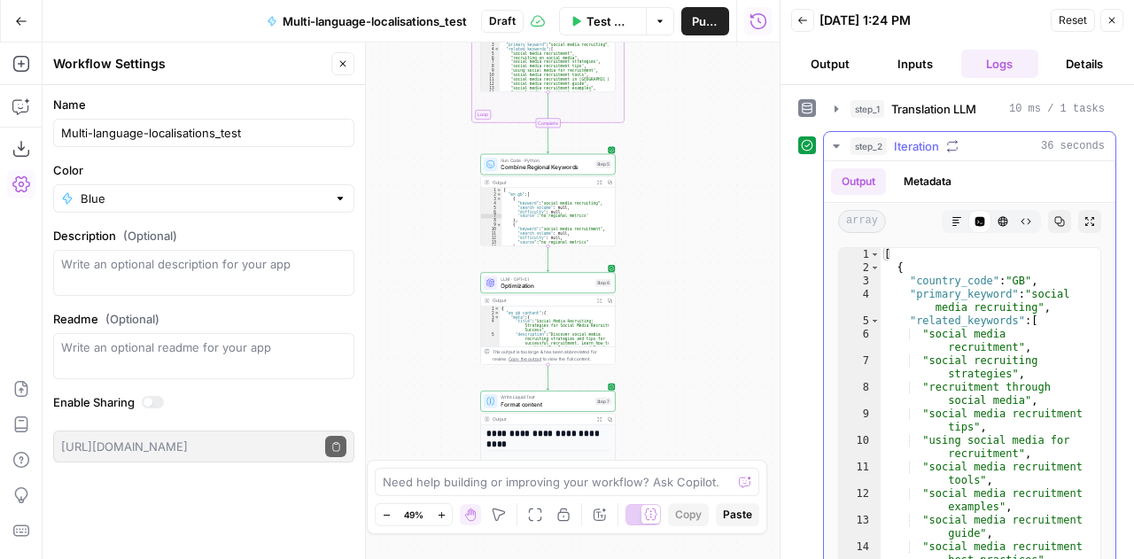
click at [834, 145] on icon "button" at bounding box center [835, 146] width 6 height 4
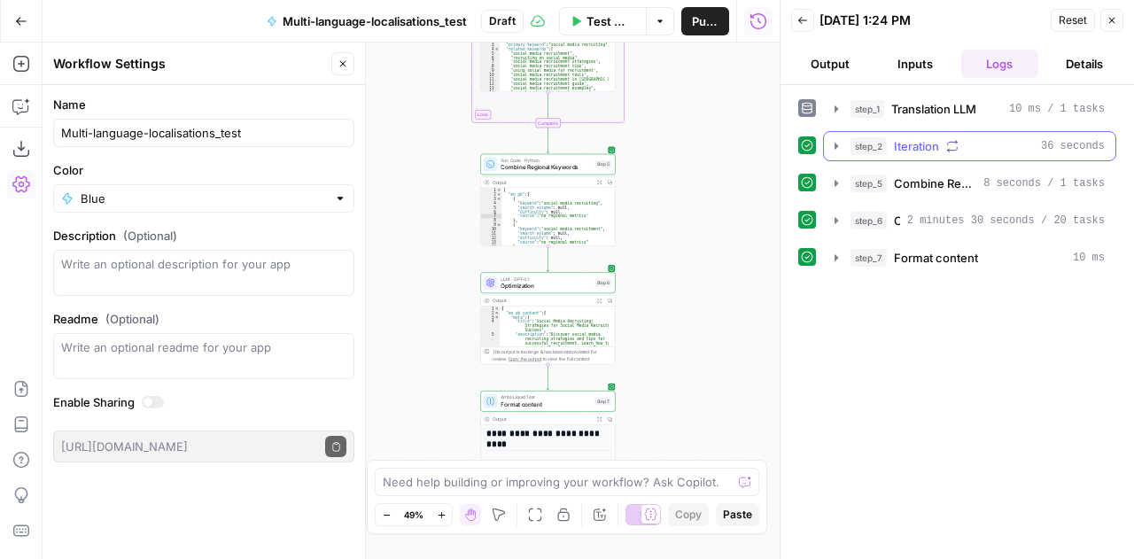
click at [831, 145] on icon "button" at bounding box center [836, 146] width 14 height 14
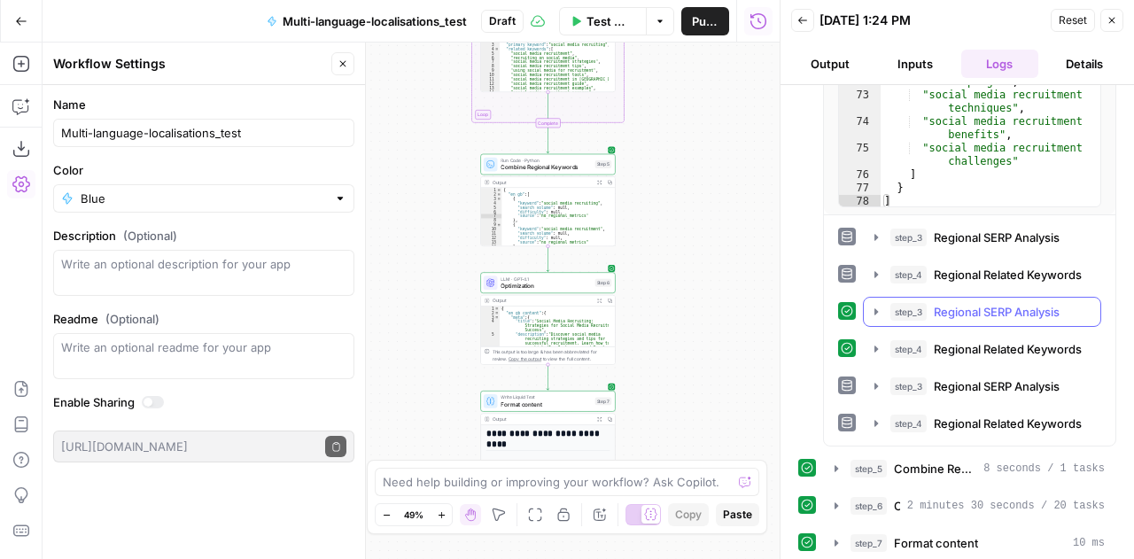
scroll to position [1483, 0]
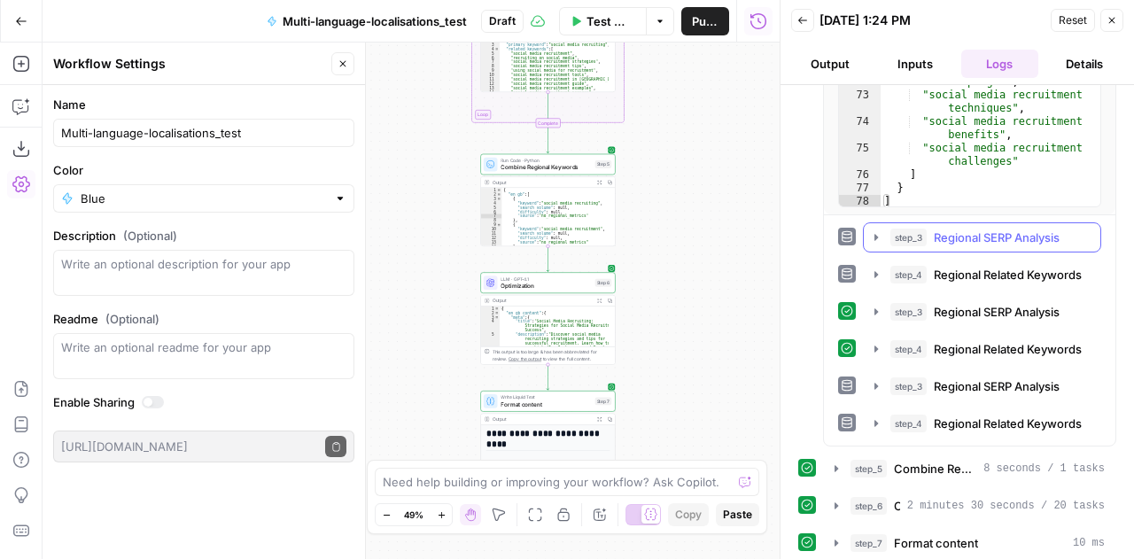
click at [874, 235] on icon "button" at bounding box center [876, 237] width 4 height 6
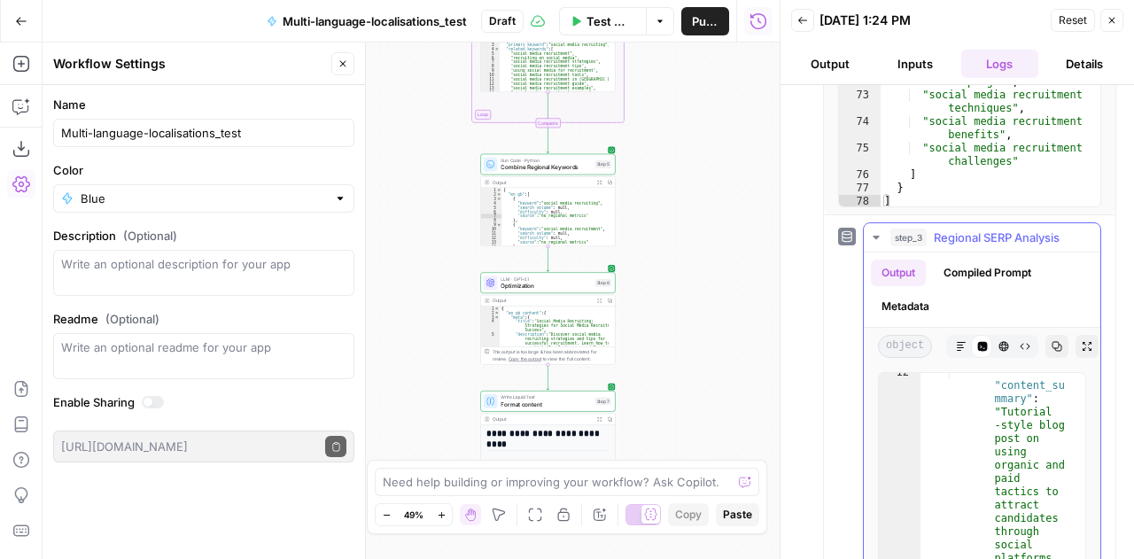
scroll to position [578, 0]
click at [875, 238] on icon "button" at bounding box center [876, 237] width 14 height 14
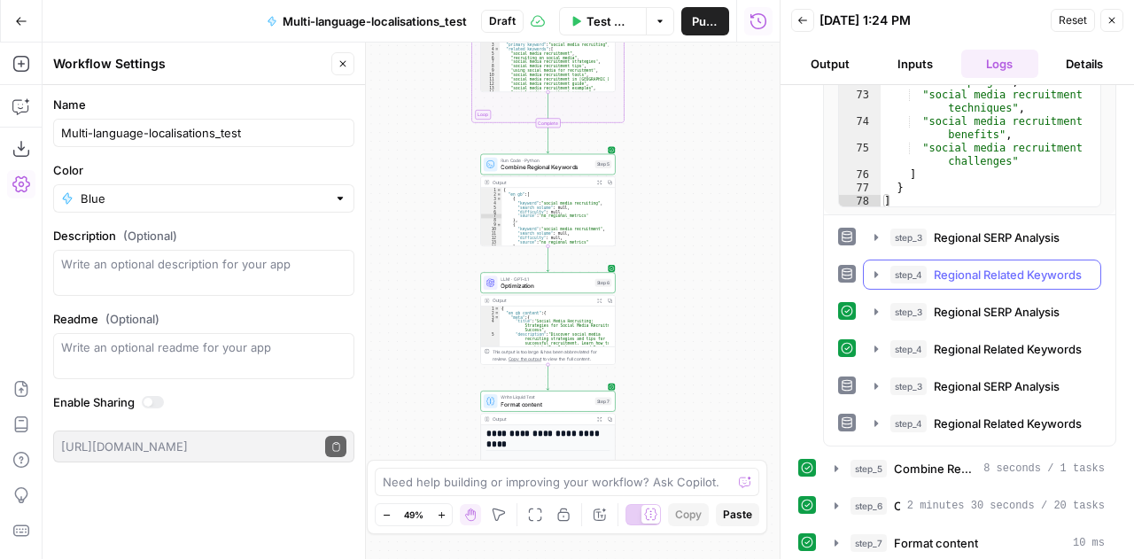
click at [872, 274] on icon "button" at bounding box center [876, 274] width 14 height 14
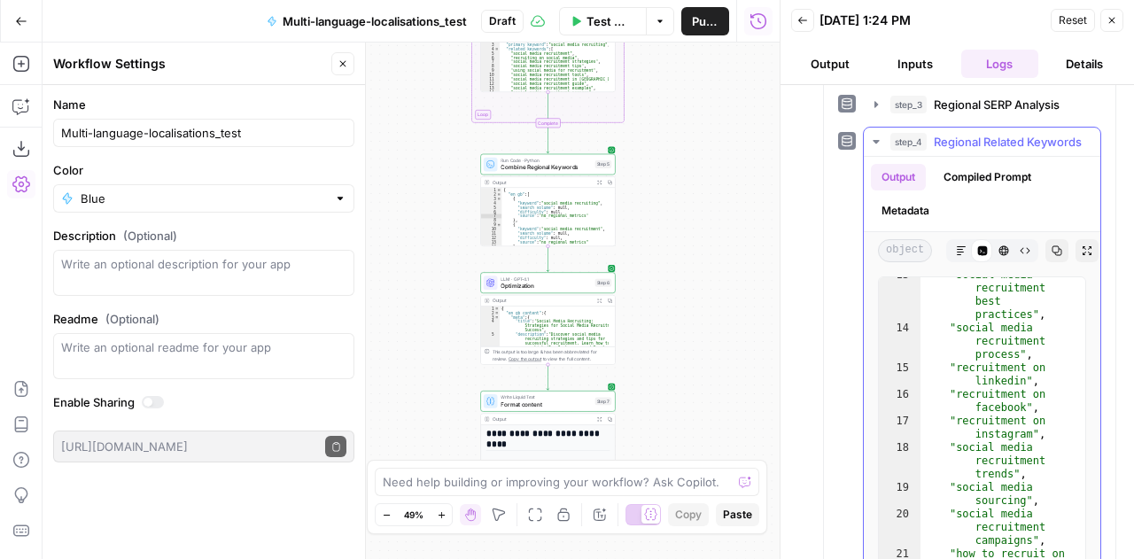
scroll to position [512, 0]
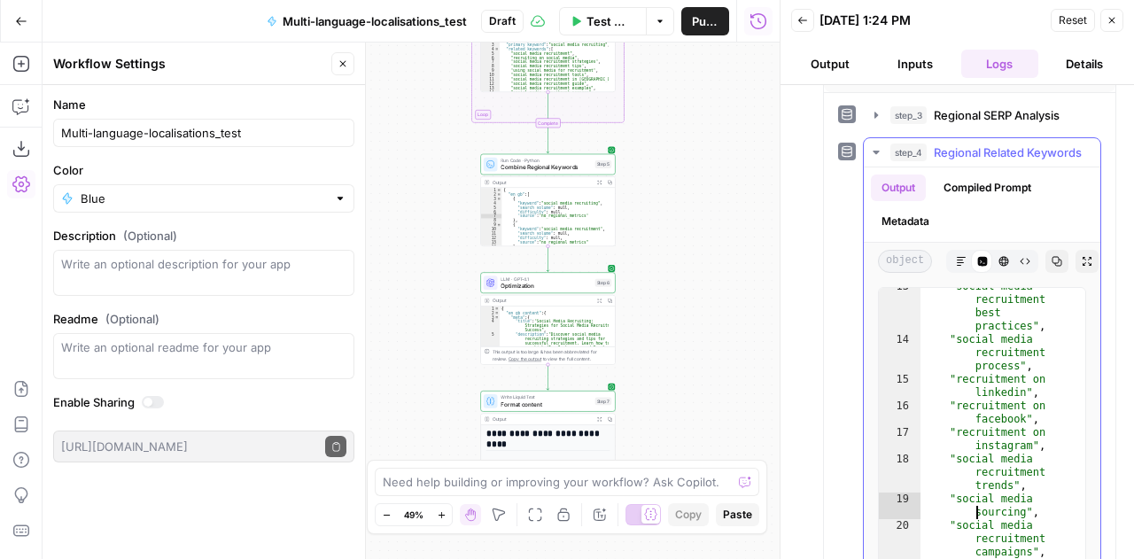
click at [975, 507] on div ""social media recruitment best practices" , "social media recruitment process" …" at bounding box center [995, 477] width 151 height 395
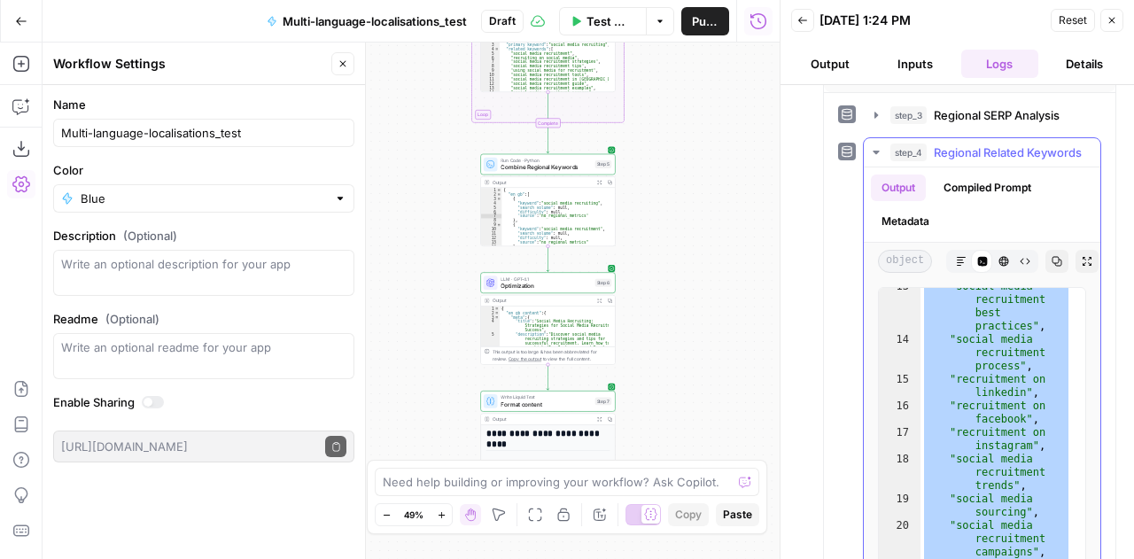
click at [975, 507] on div ""social media recruitment best practices" , "social media recruitment process" …" at bounding box center [995, 477] width 151 height 395
type textarea "* *"
